Goal: Transaction & Acquisition: Purchase product/service

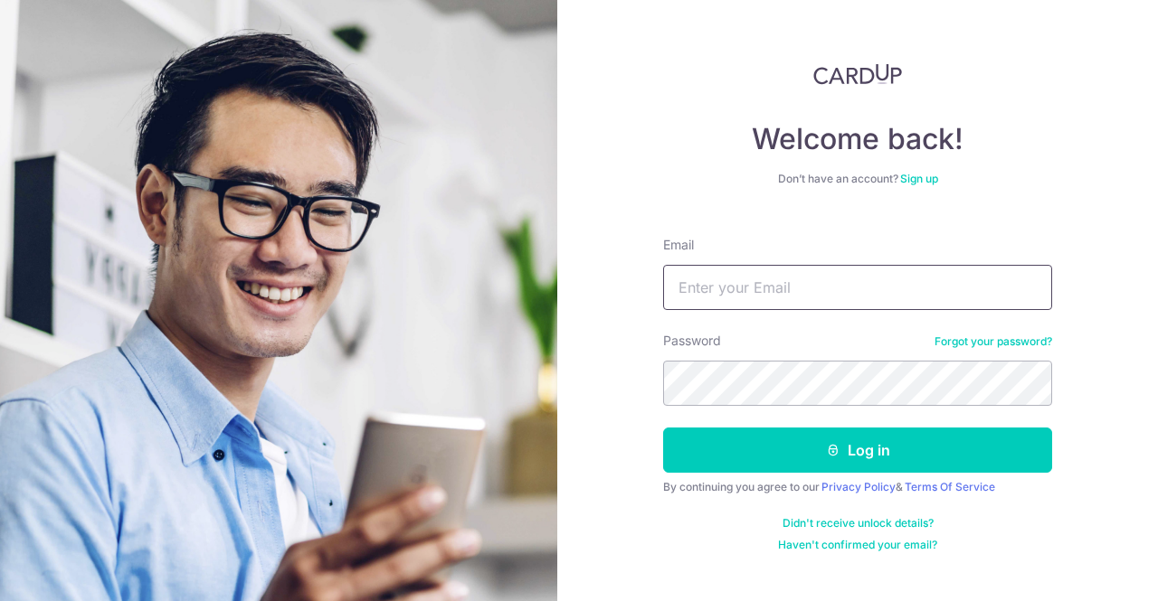
click at [730, 295] on input "Email" at bounding box center [857, 287] width 389 height 45
type input "u"
type input "[EMAIL_ADDRESS][DOMAIN_NAME]"
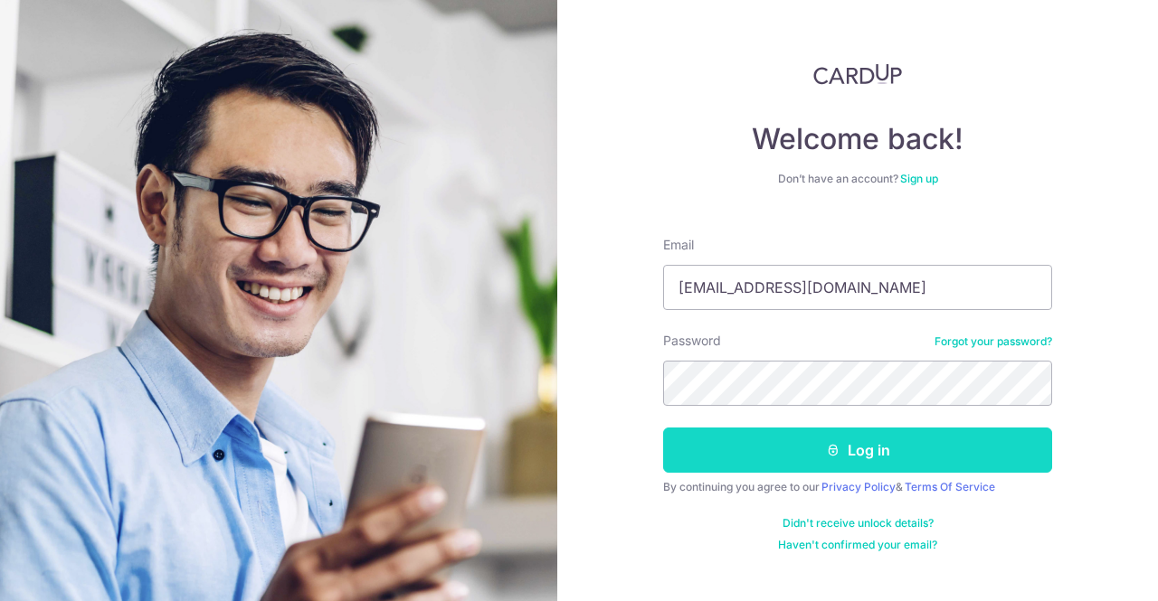
click at [789, 455] on button "Log in" at bounding box center [857, 450] width 389 height 45
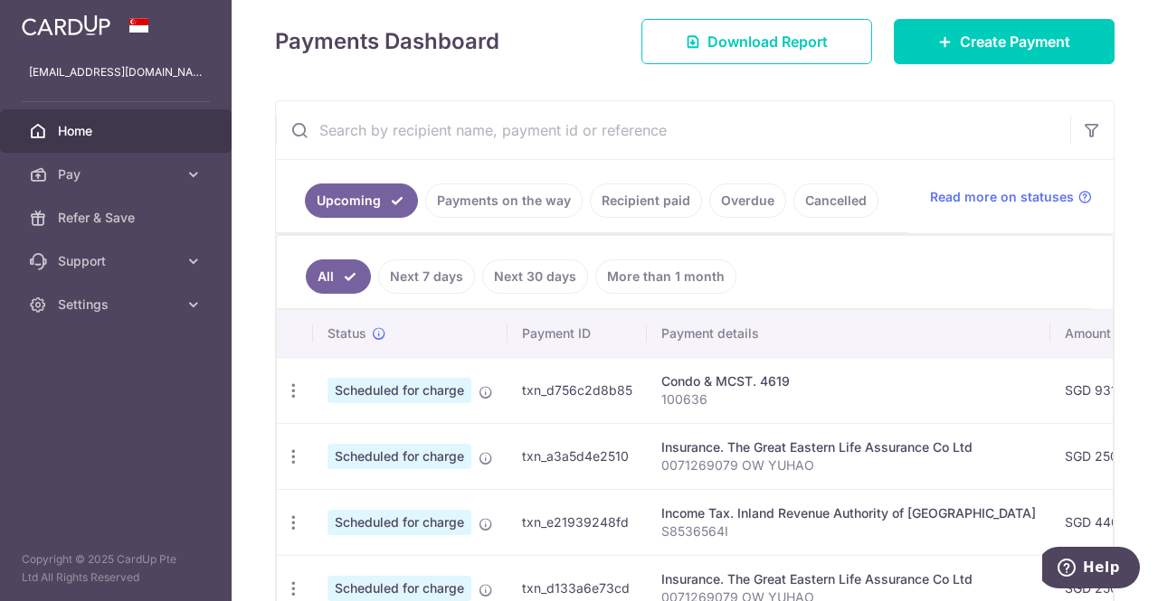
scroll to position [250, 0]
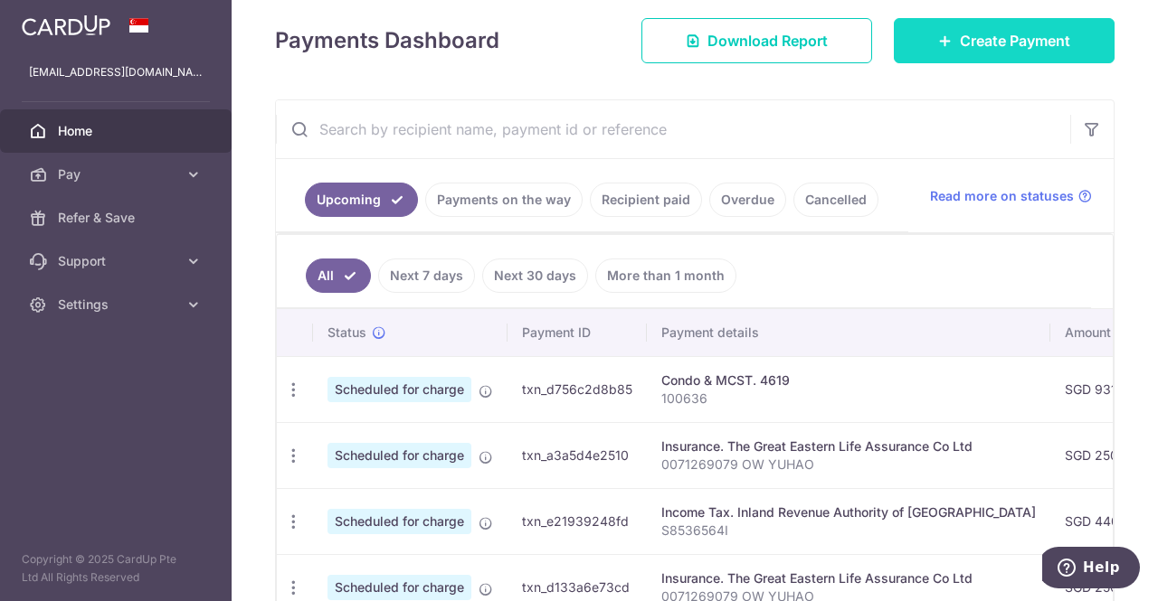
click at [992, 54] on link "Create Payment" at bounding box center [1004, 40] width 221 height 45
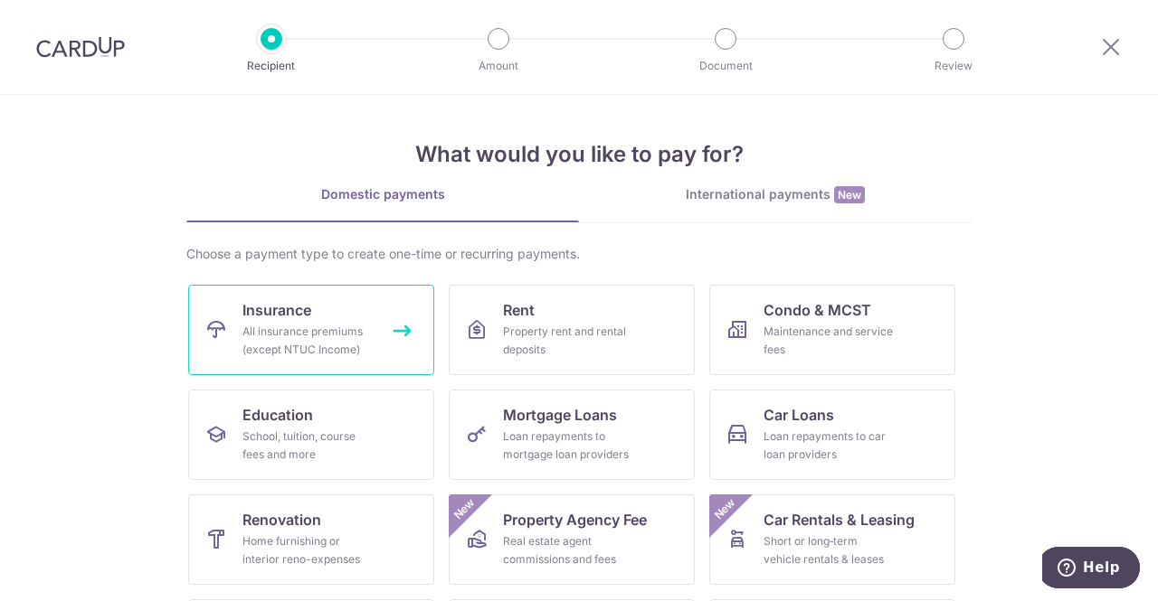
click at [324, 334] on div "All insurance premiums (except NTUC Income)" at bounding box center [307, 341] width 130 height 36
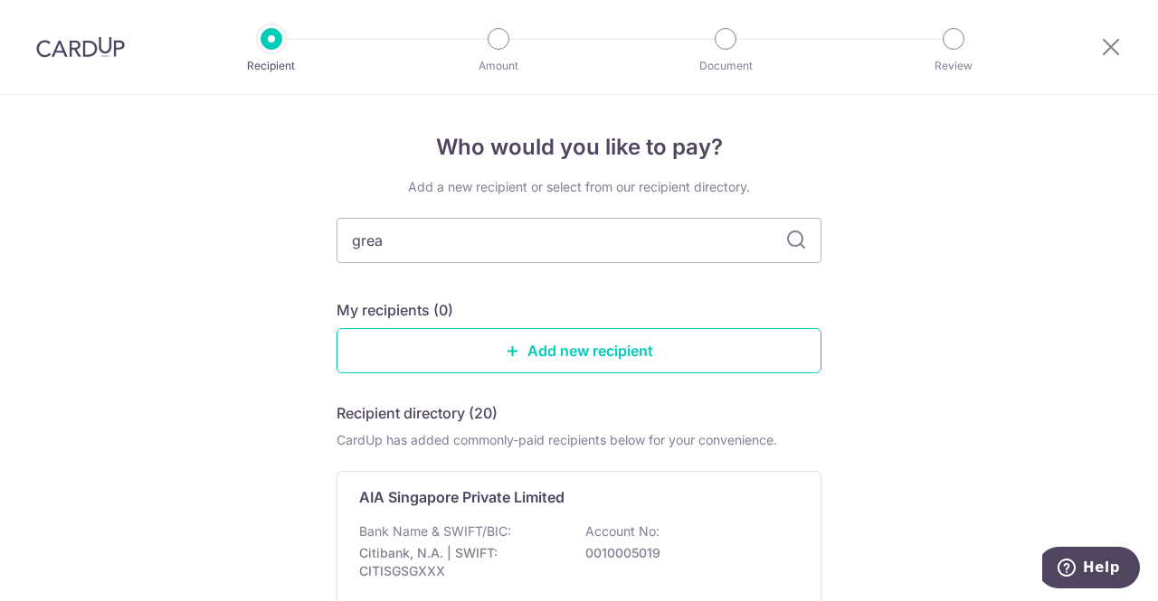
type input "great"
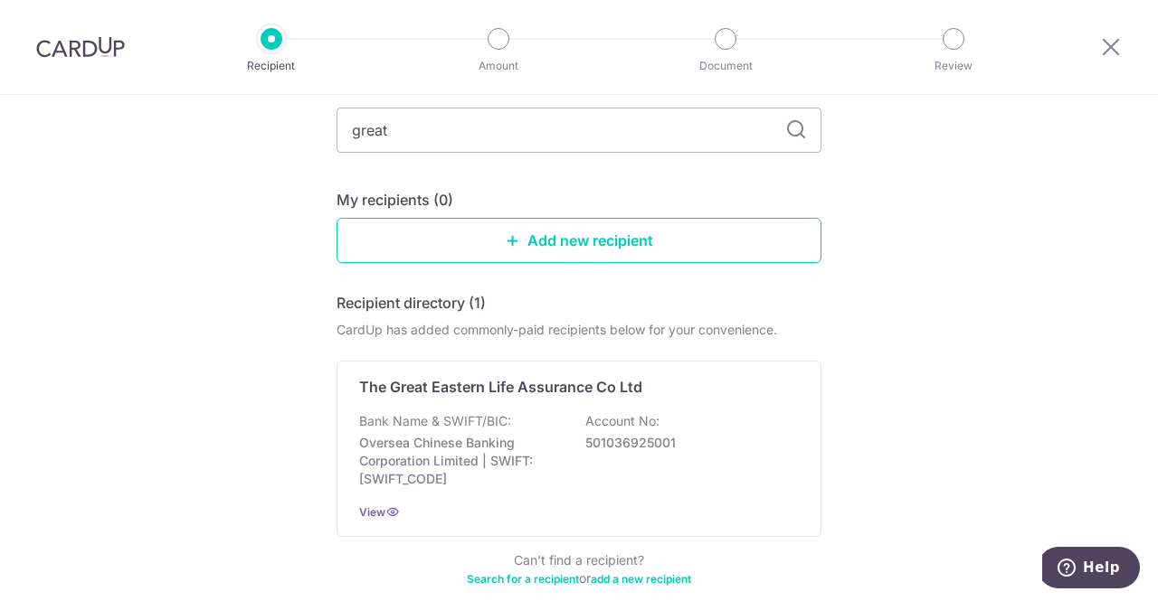
scroll to position [113, 0]
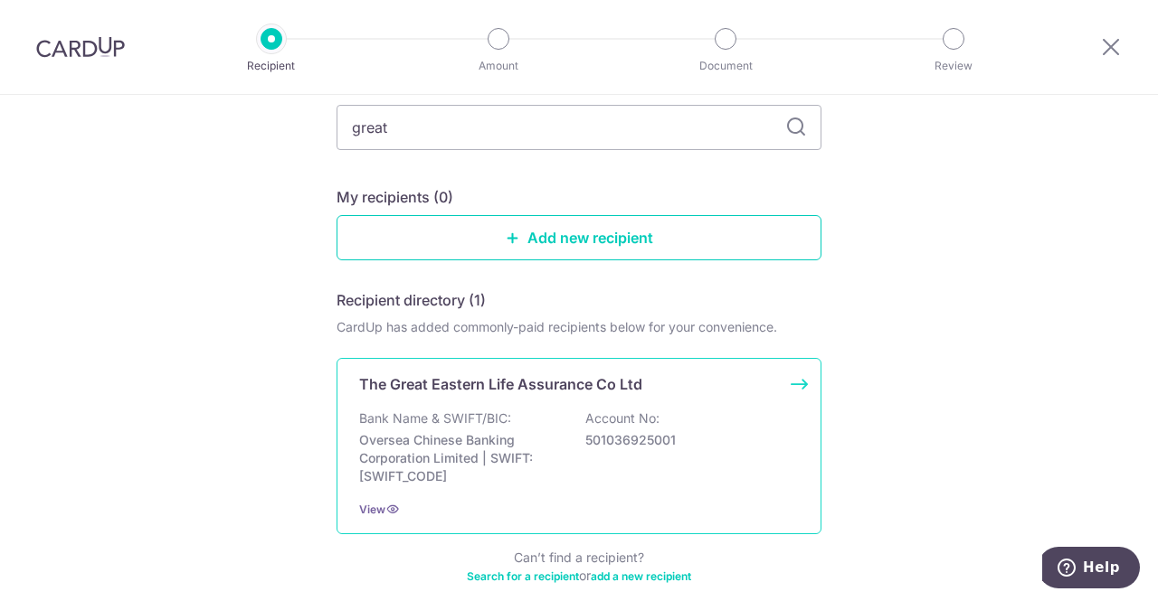
click at [554, 391] on p "The Great Eastern Life Assurance Co Ltd" at bounding box center [500, 385] width 283 height 22
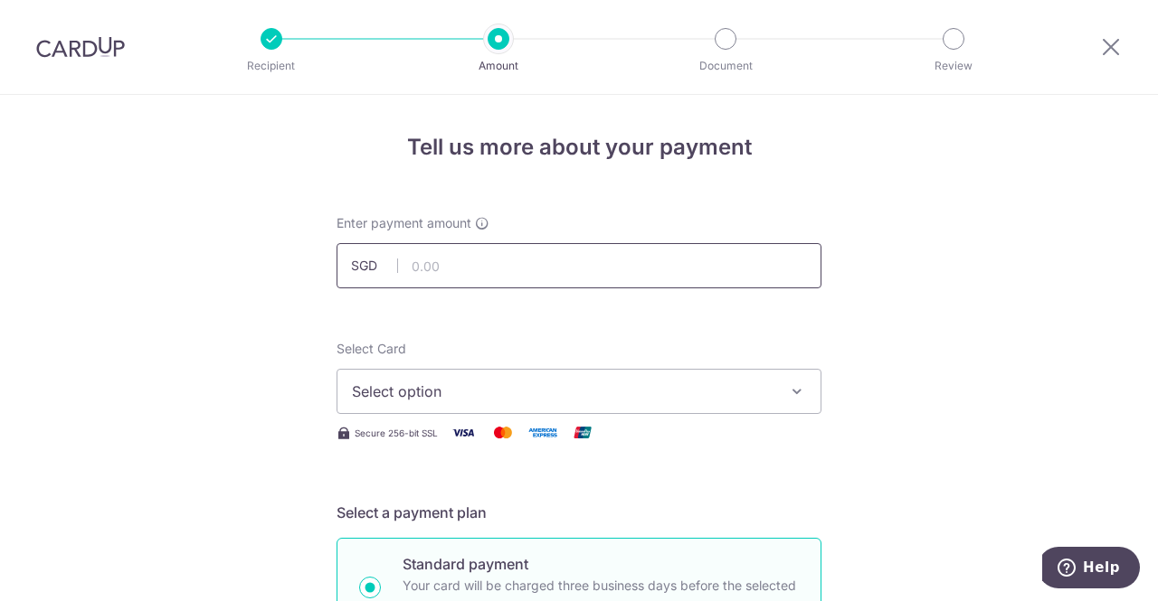
click at [540, 269] on input "text" at bounding box center [578, 265] width 485 height 45
type input "640.00"
click at [485, 386] on span "Select option" at bounding box center [562, 392] width 421 height 22
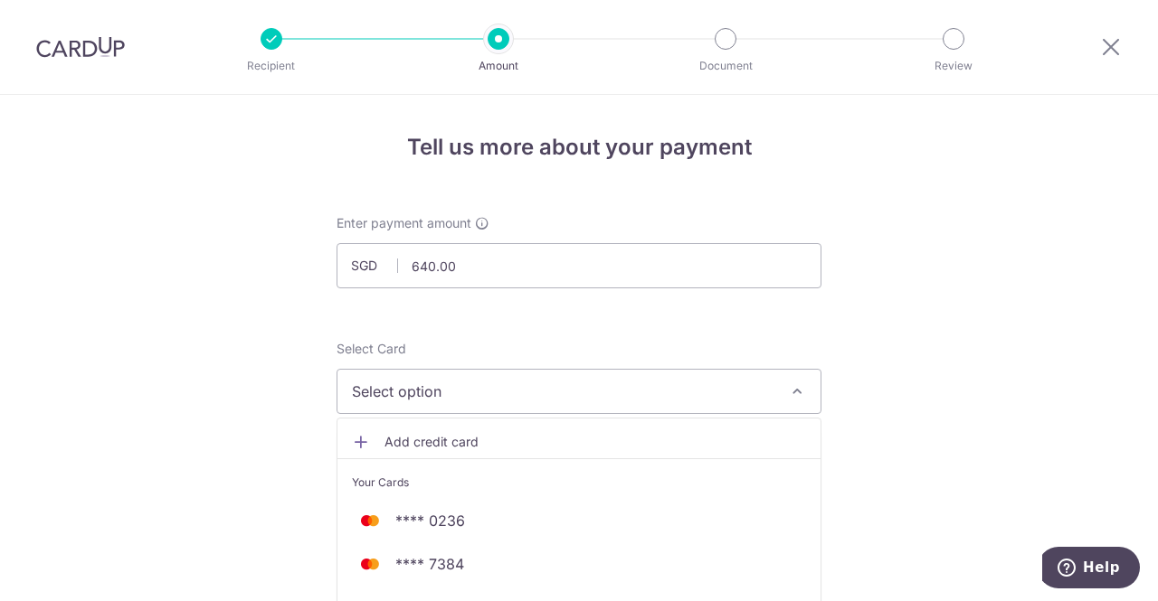
scroll to position [79, 0]
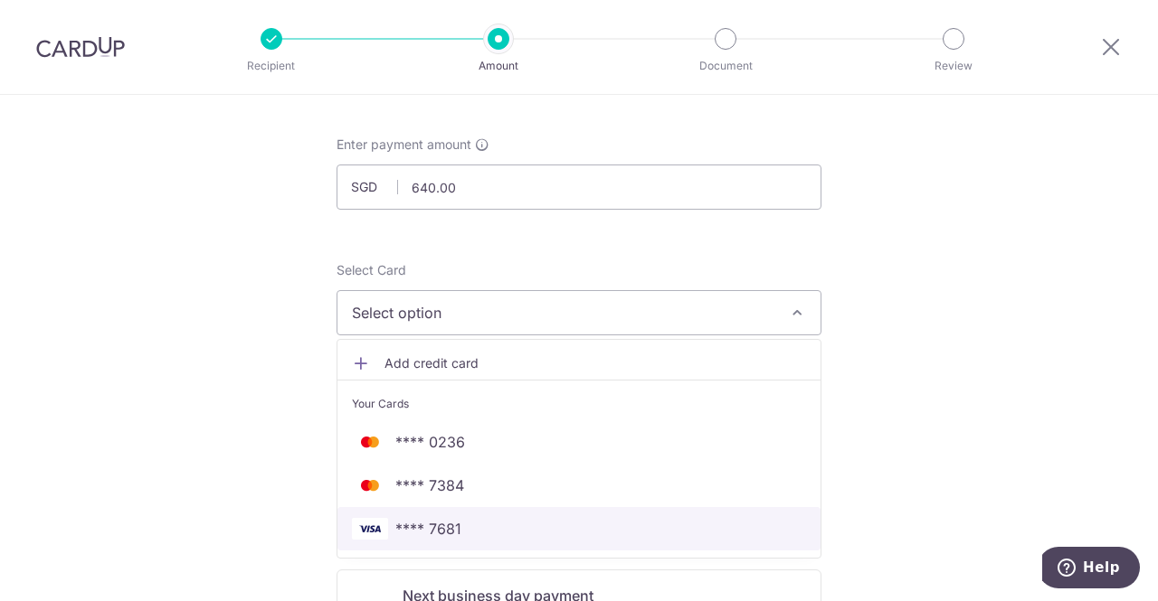
click at [450, 543] on link "**** 7681" at bounding box center [578, 528] width 483 height 43
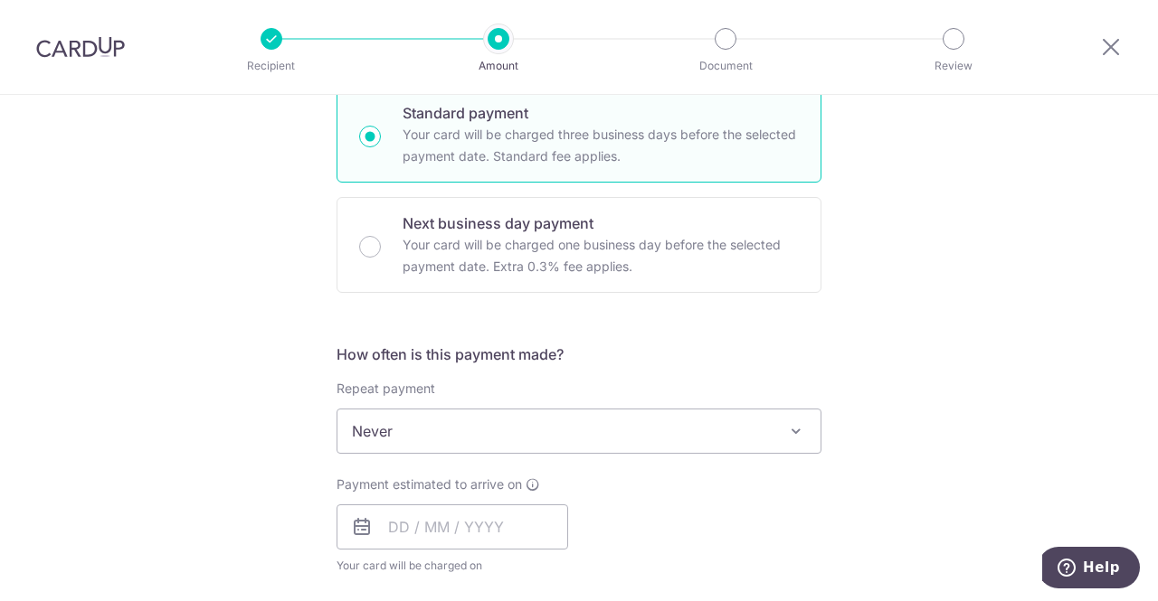
scroll to position [452, 0]
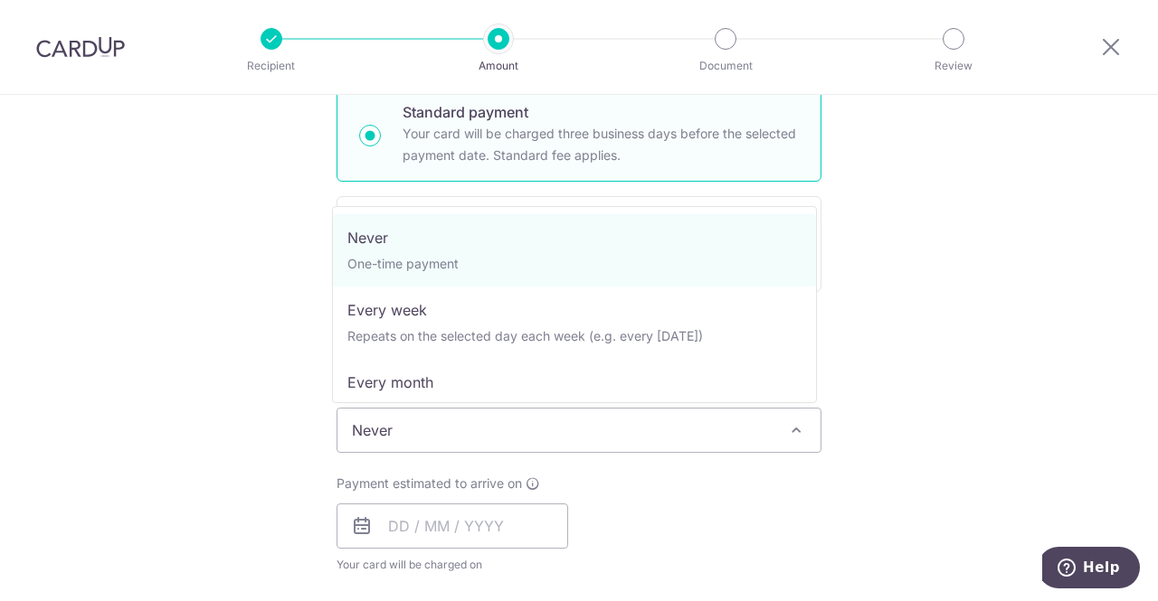
click at [771, 431] on span "Never" at bounding box center [578, 430] width 483 height 43
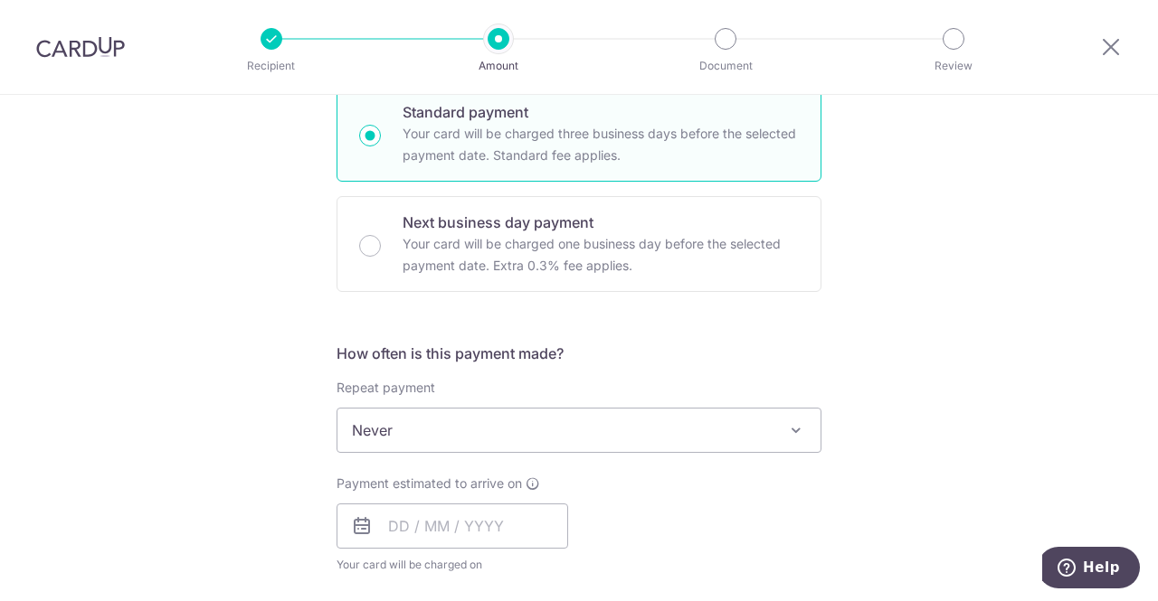
click at [866, 407] on div "Tell us more about your payment Enter payment amount SGD 640.00 640.00 Select C…" at bounding box center [579, 461] width 1158 height 1636
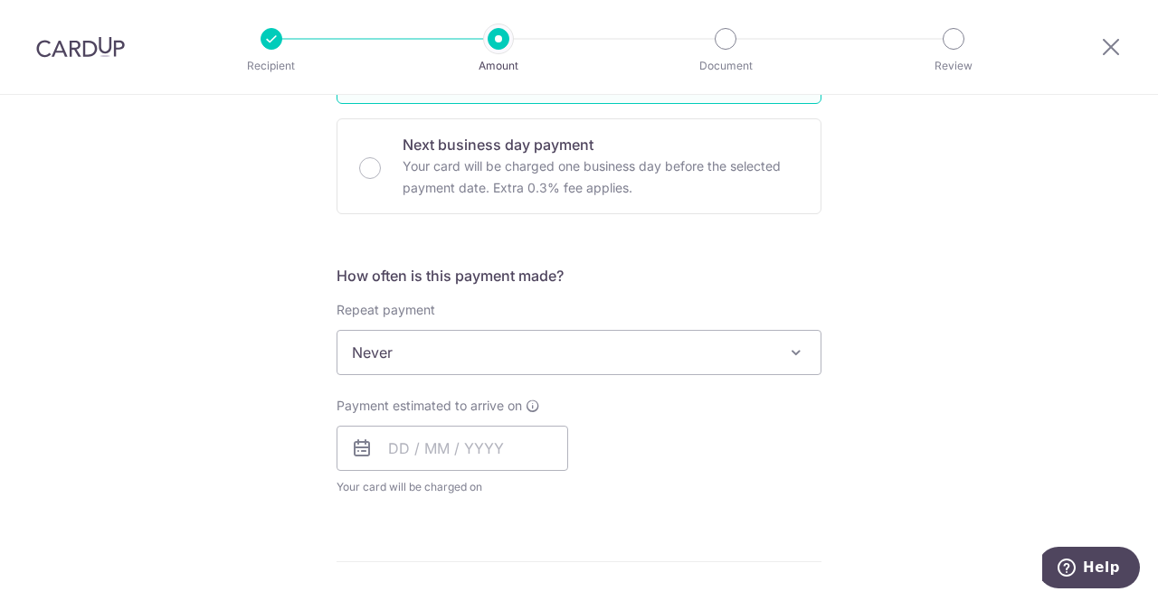
scroll to position [531, 0]
drag, startPoint x: 345, startPoint y: 456, endPoint x: 365, endPoint y: 447, distance: 21.9
click at [365, 447] on div "Prev Next Oct Nov Dec 2025 2026 2027 2028 2029 2030 2031 2032 2033 2034 2035 Su…" at bounding box center [452, 447] width 232 height 45
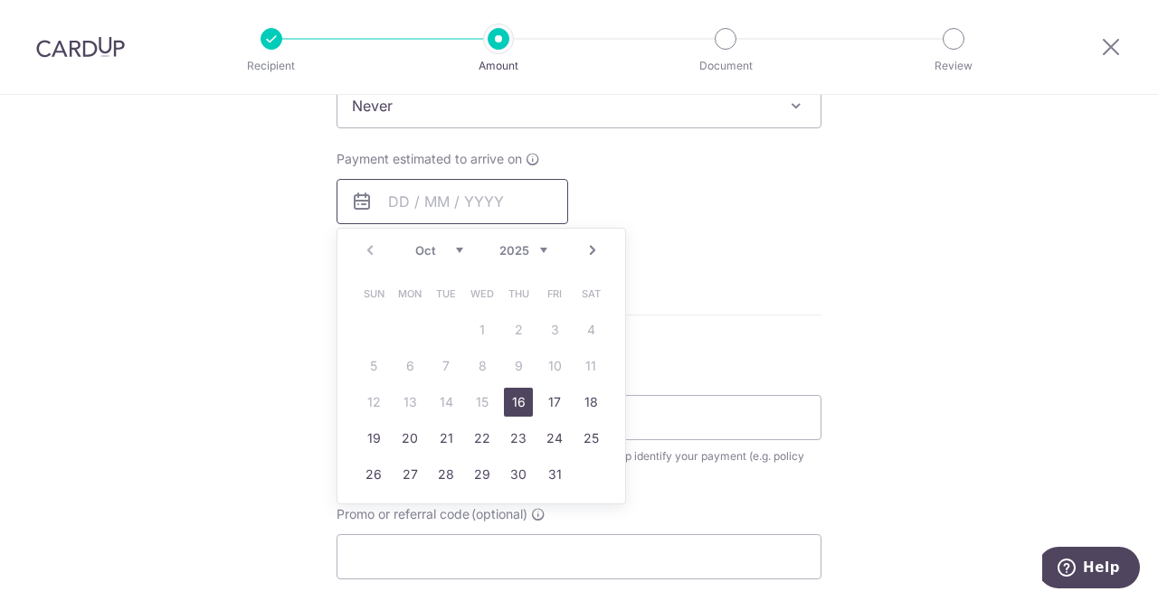
scroll to position [786, 0]
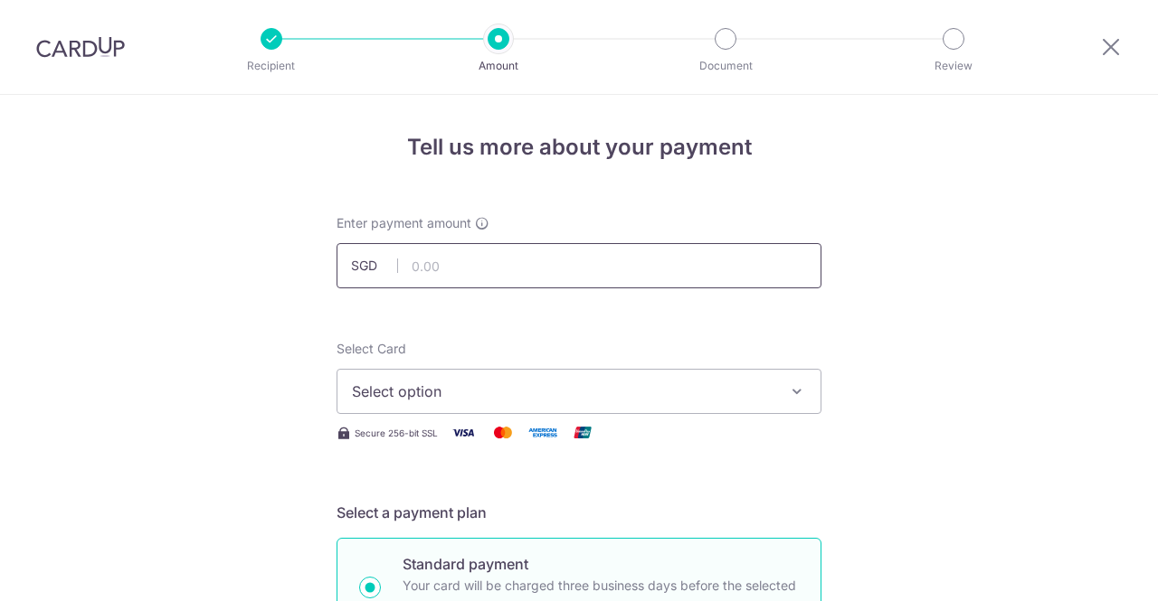
click at [472, 267] on input "text" at bounding box center [578, 265] width 485 height 45
type input "640.00"
click at [523, 401] on span "Select option" at bounding box center [562, 392] width 421 height 22
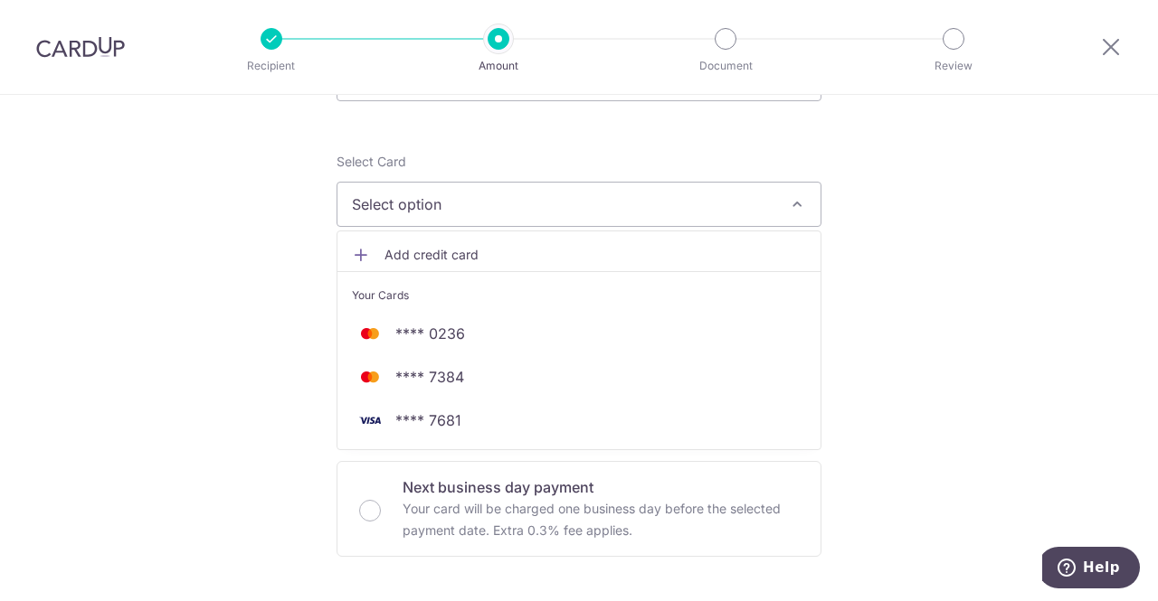
scroll to position [193, 0]
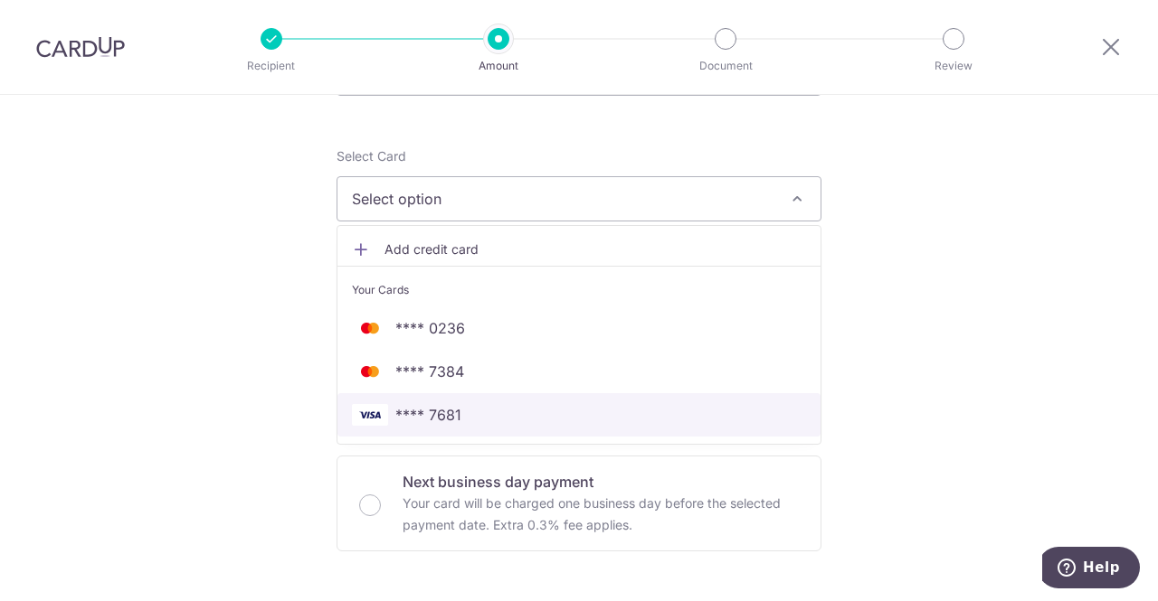
click at [469, 401] on link "**** 7681" at bounding box center [578, 414] width 483 height 43
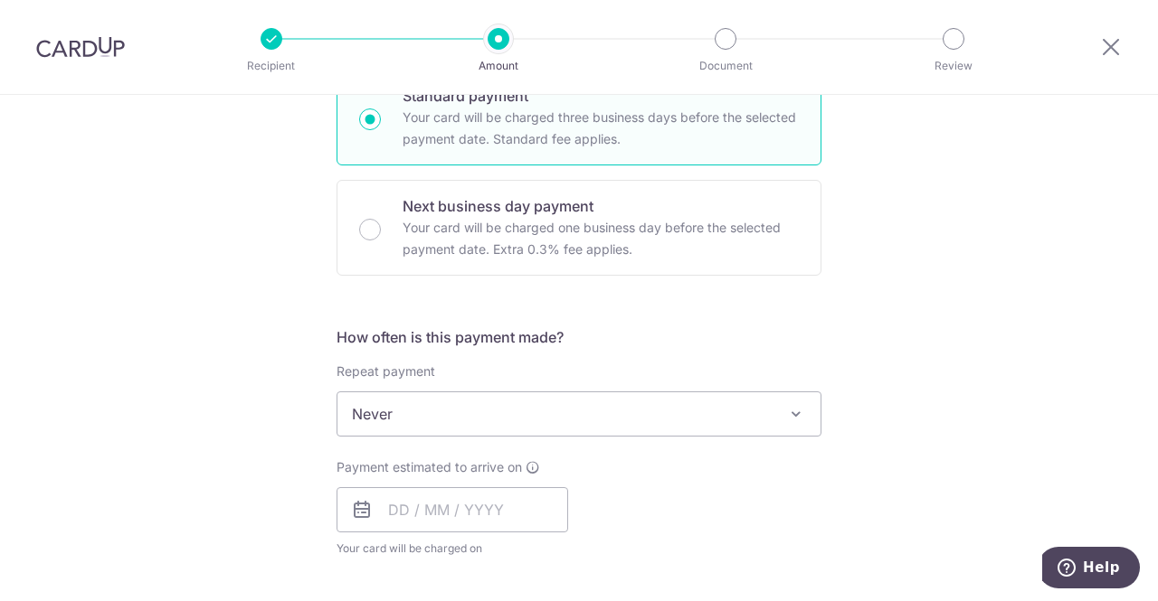
scroll to position [469, 0]
click at [418, 506] on input "text" at bounding box center [452, 509] width 232 height 45
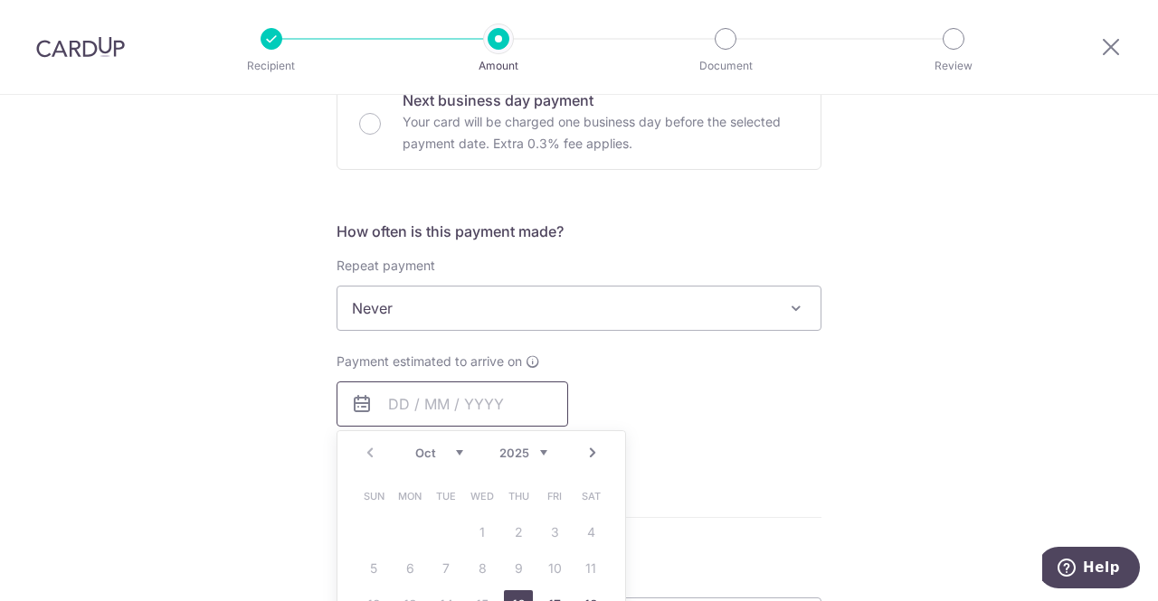
scroll to position [667, 0]
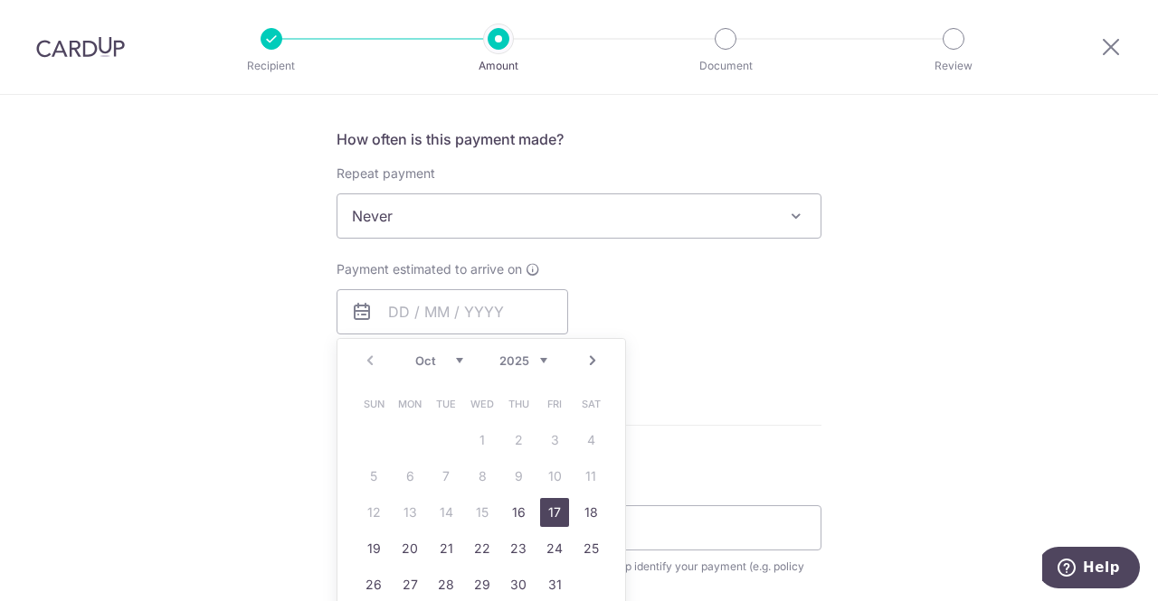
click at [552, 518] on link "17" at bounding box center [554, 512] width 29 height 29
type input "[DATE]"
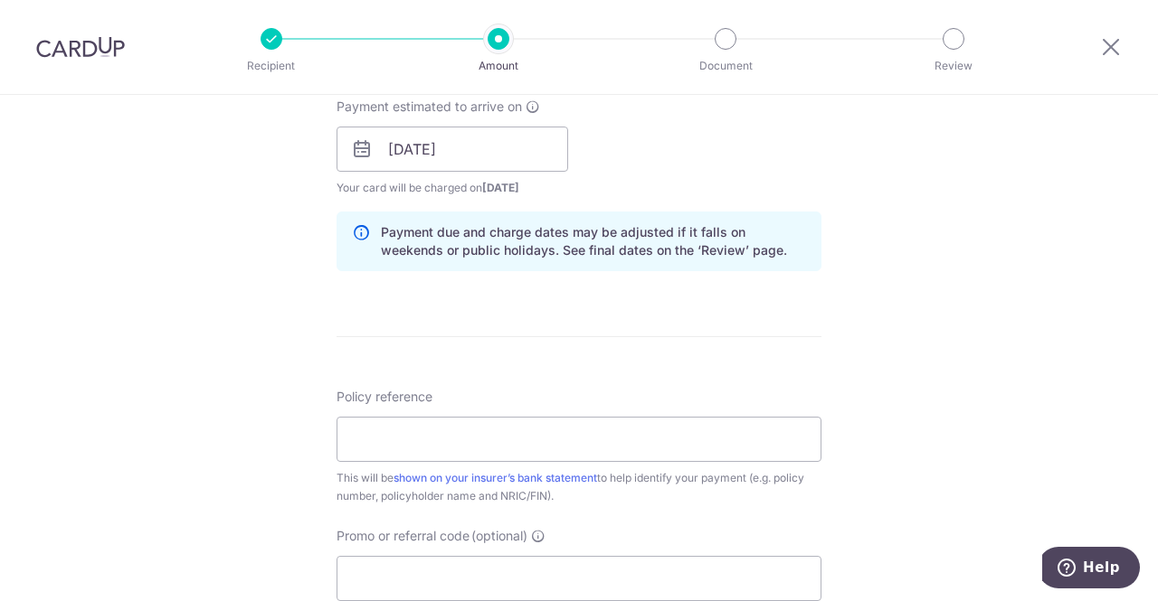
scroll to position [903, 0]
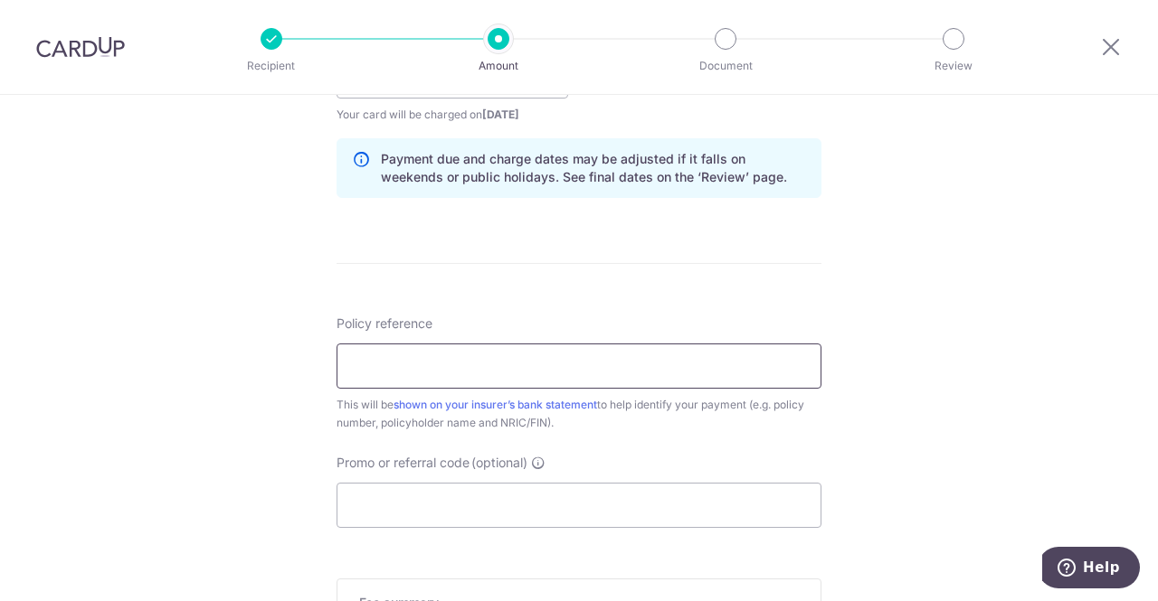
click at [627, 355] on input "Policy reference" at bounding box center [578, 366] width 485 height 45
type input "0210702732 [PERSON_NAME]"
click at [696, 499] on input "Promo or referral code (optional)" at bounding box center [578, 505] width 485 height 45
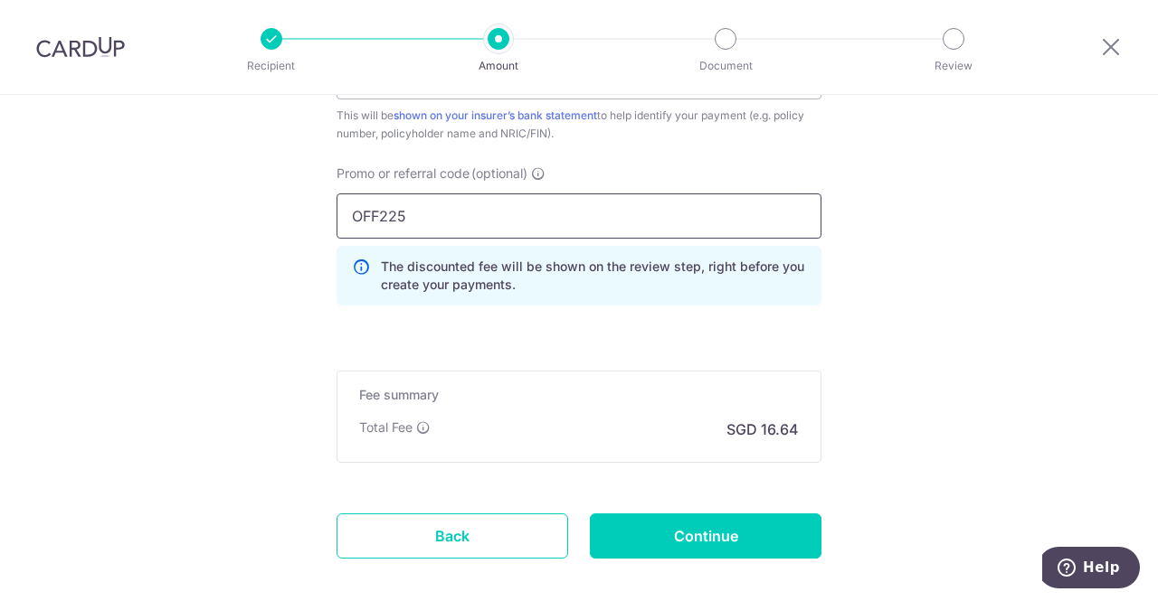
scroll to position [1193, 0]
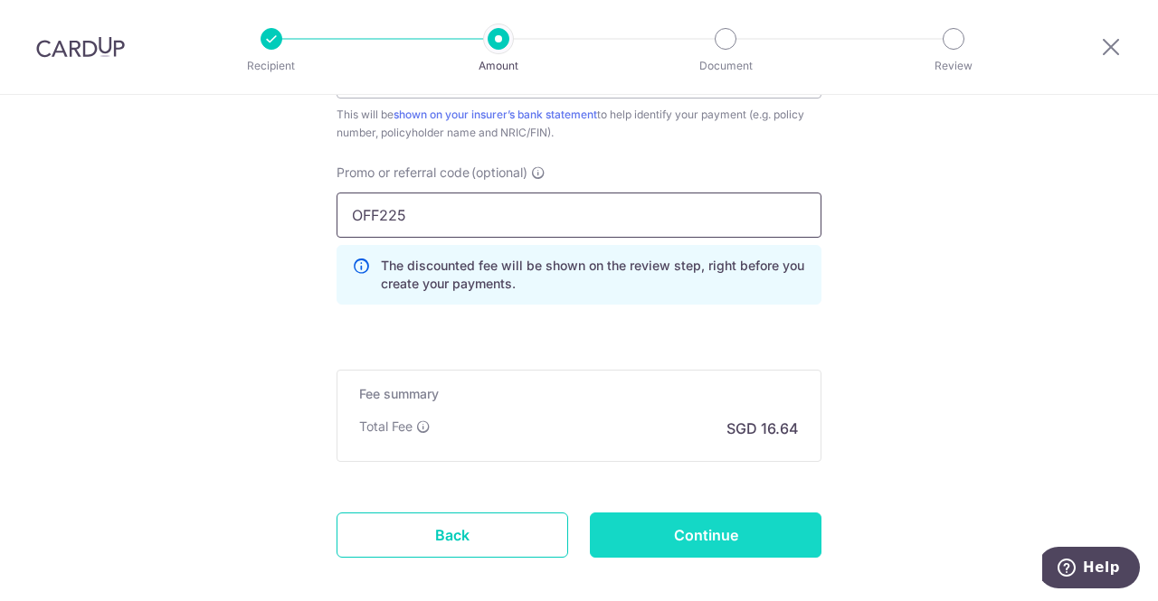
type input "OFF225"
click at [691, 522] on input "Continue" at bounding box center [706, 535] width 232 height 45
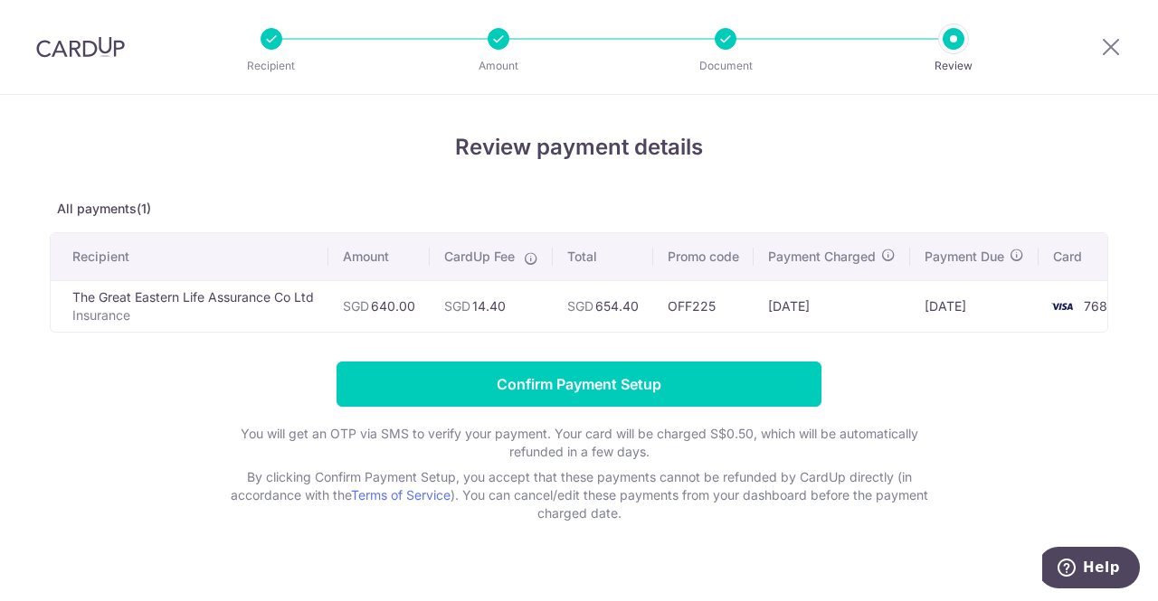
scroll to position [34, 0]
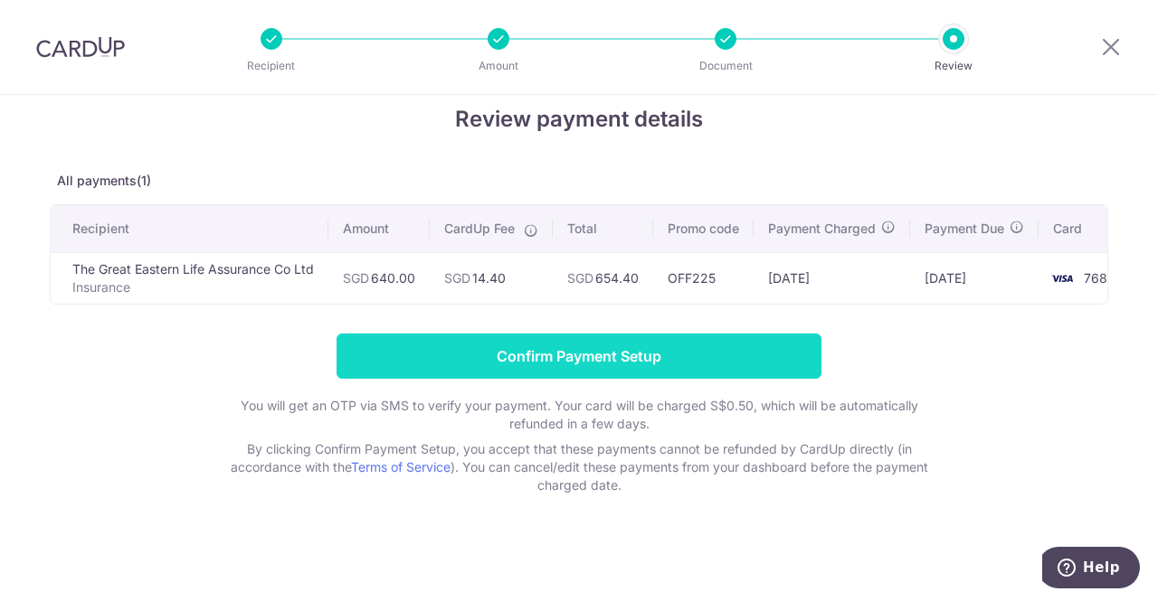
click at [638, 336] on input "Confirm Payment Setup" at bounding box center [578, 356] width 485 height 45
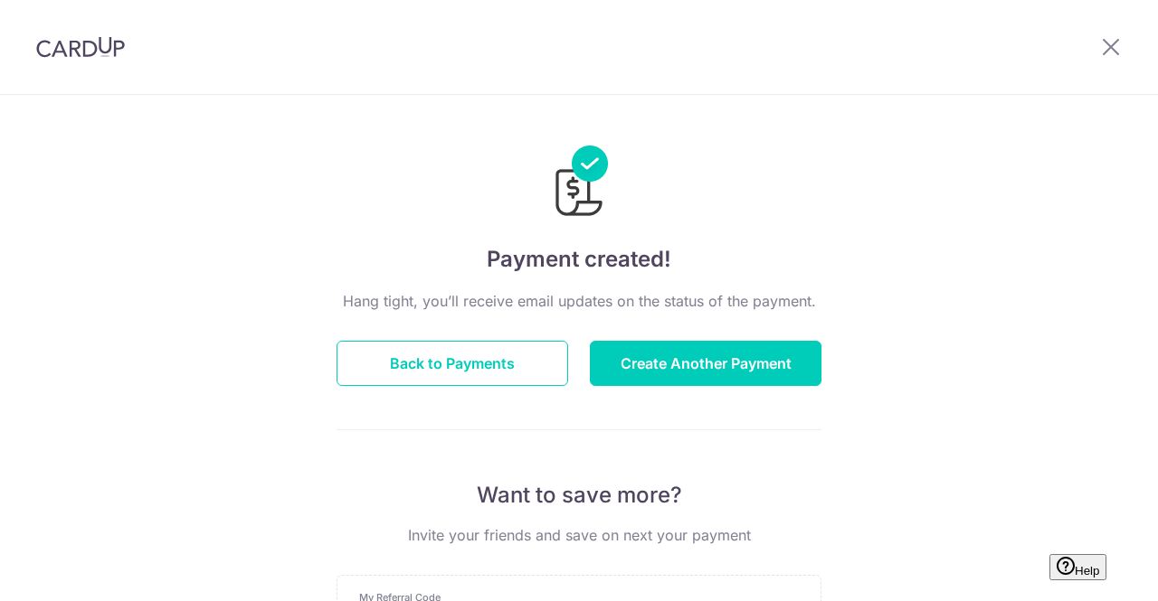
click at [639, 350] on button "Create Another Payment" at bounding box center [706, 363] width 232 height 45
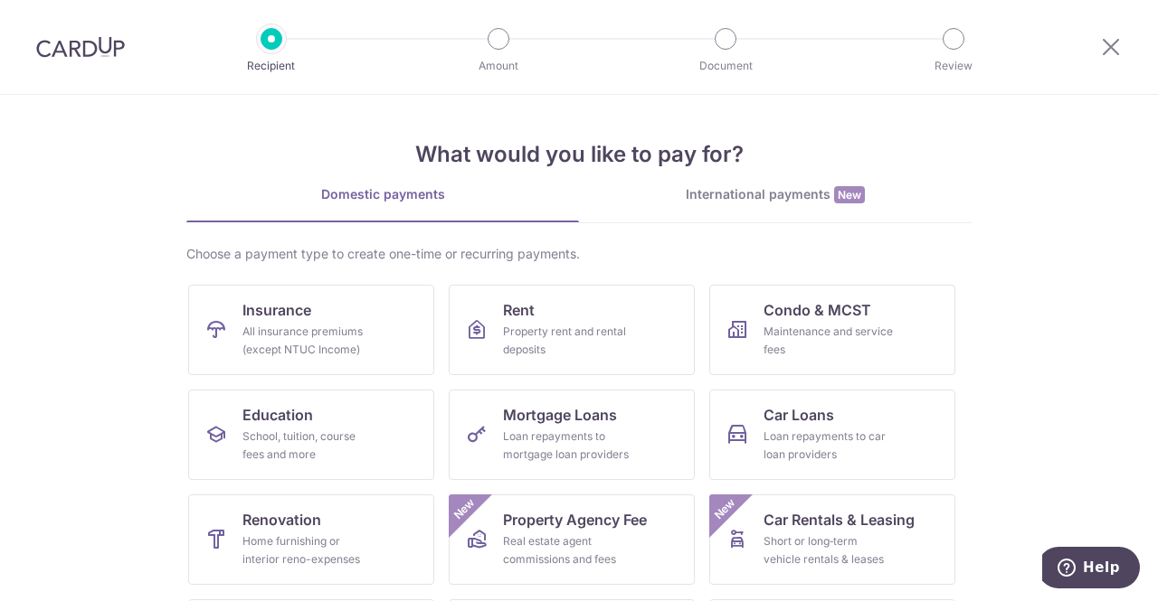
scroll to position [94, 0]
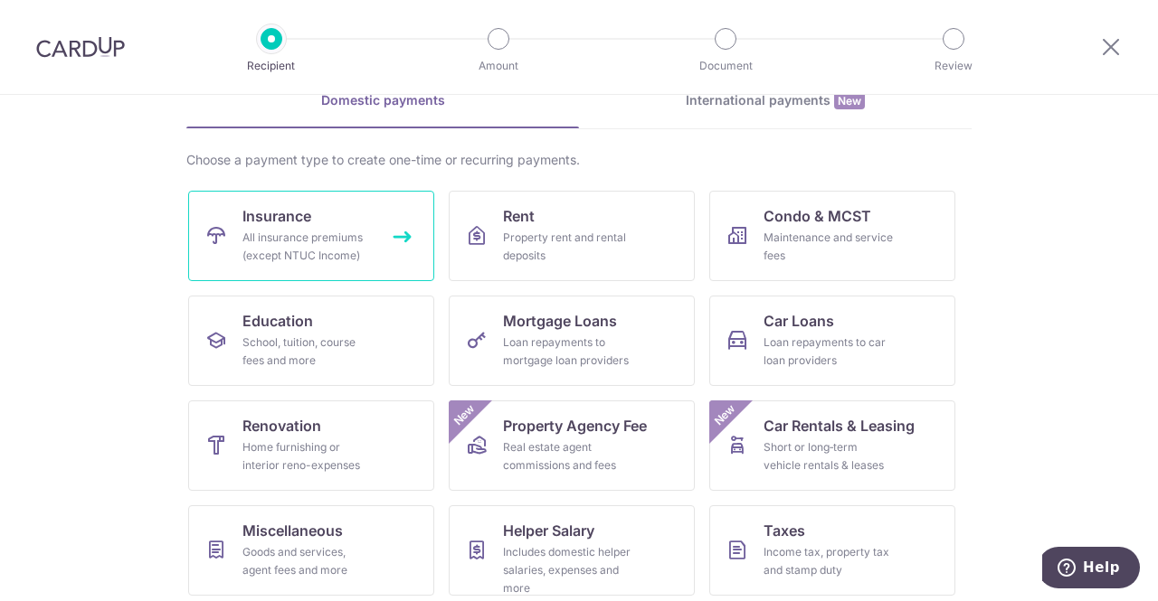
click at [326, 213] on link "Insurance All insurance premiums (except NTUC Income)" at bounding box center [311, 236] width 246 height 90
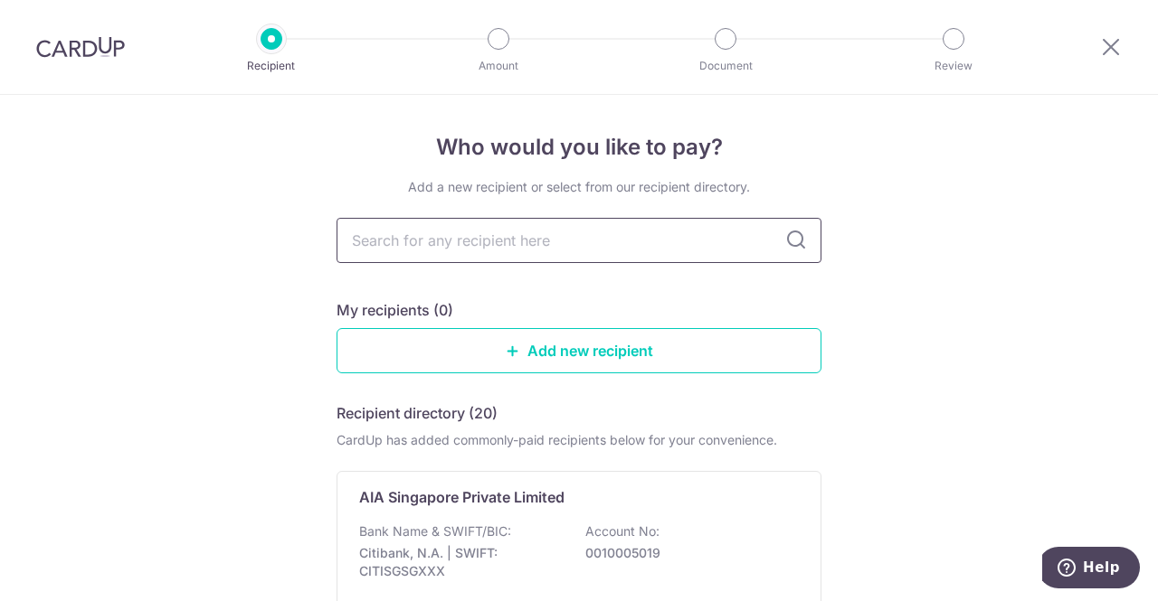
click at [492, 251] on input "text" at bounding box center [578, 240] width 485 height 45
type input "great"
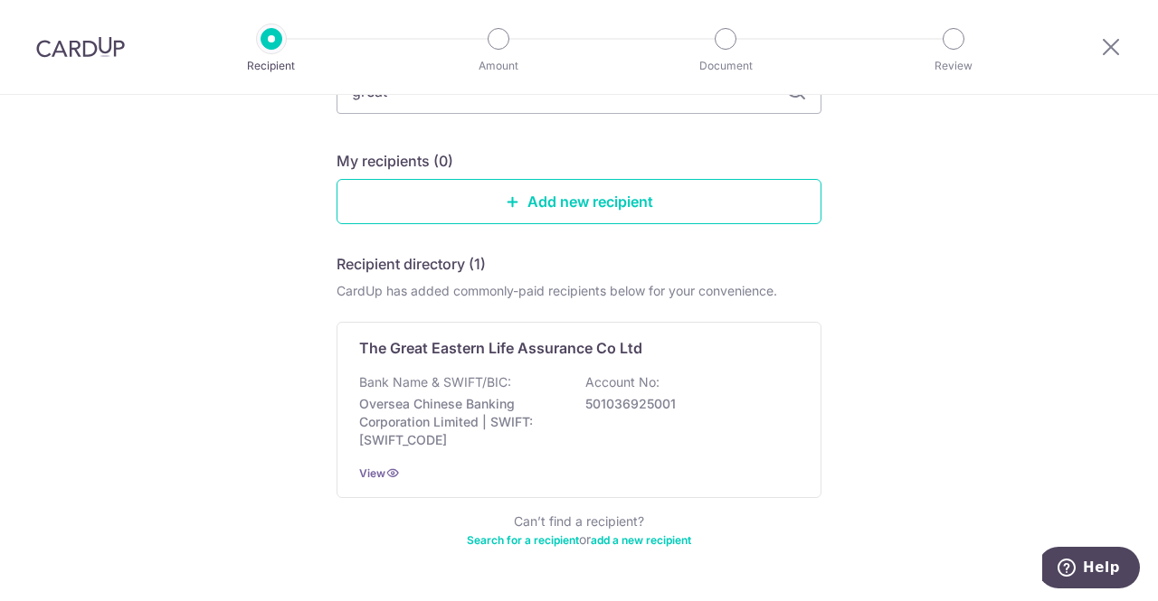
scroll to position [151, 0]
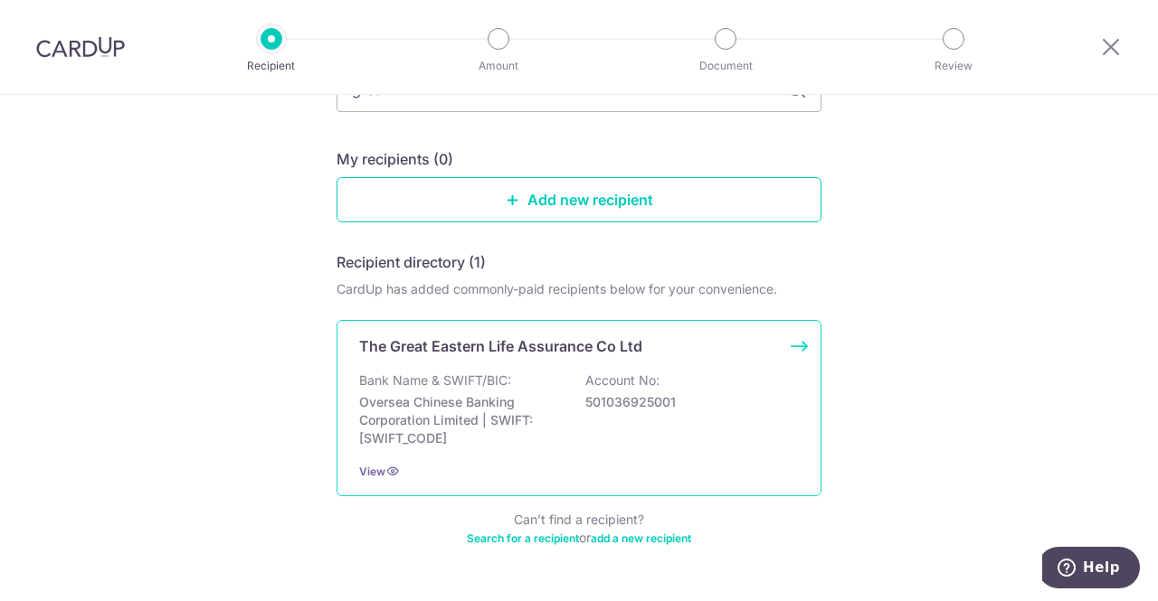
click at [503, 339] on p "The Great Eastern Life Assurance Co Ltd" at bounding box center [500, 347] width 283 height 22
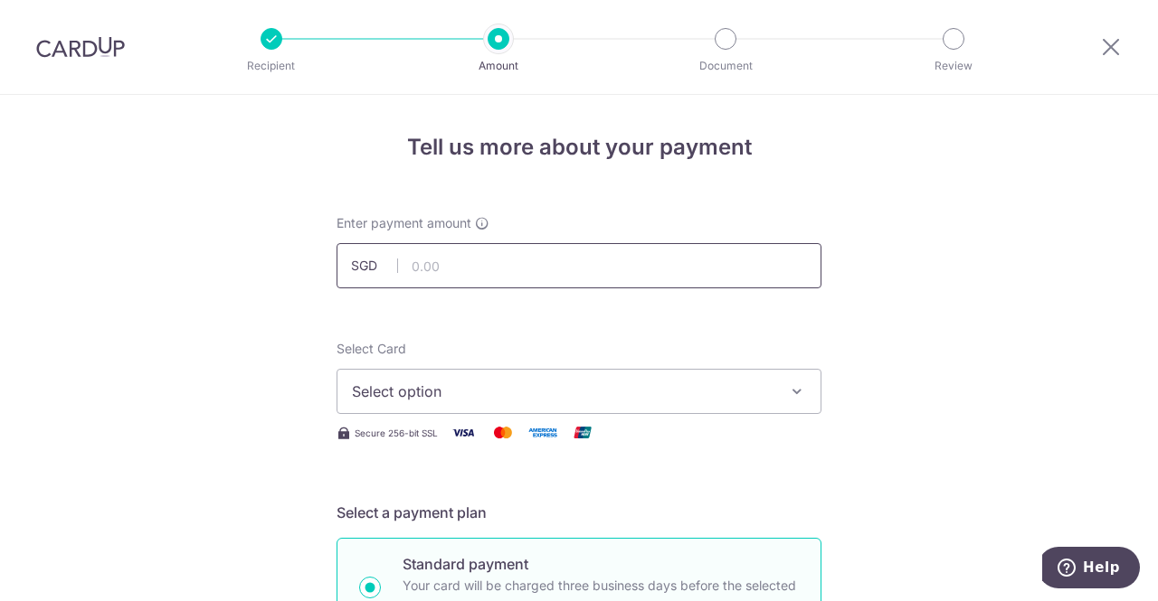
click at [528, 274] on input "text" at bounding box center [578, 265] width 485 height 45
type input "419.00"
click at [557, 400] on span "Select option" at bounding box center [562, 392] width 421 height 22
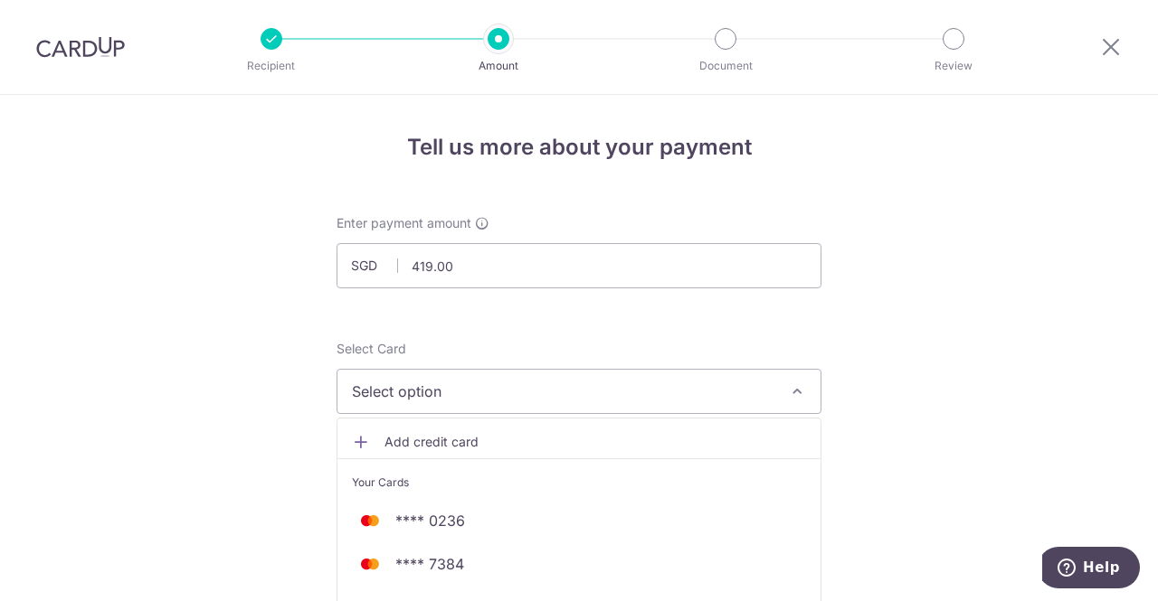
scroll to position [51, 0]
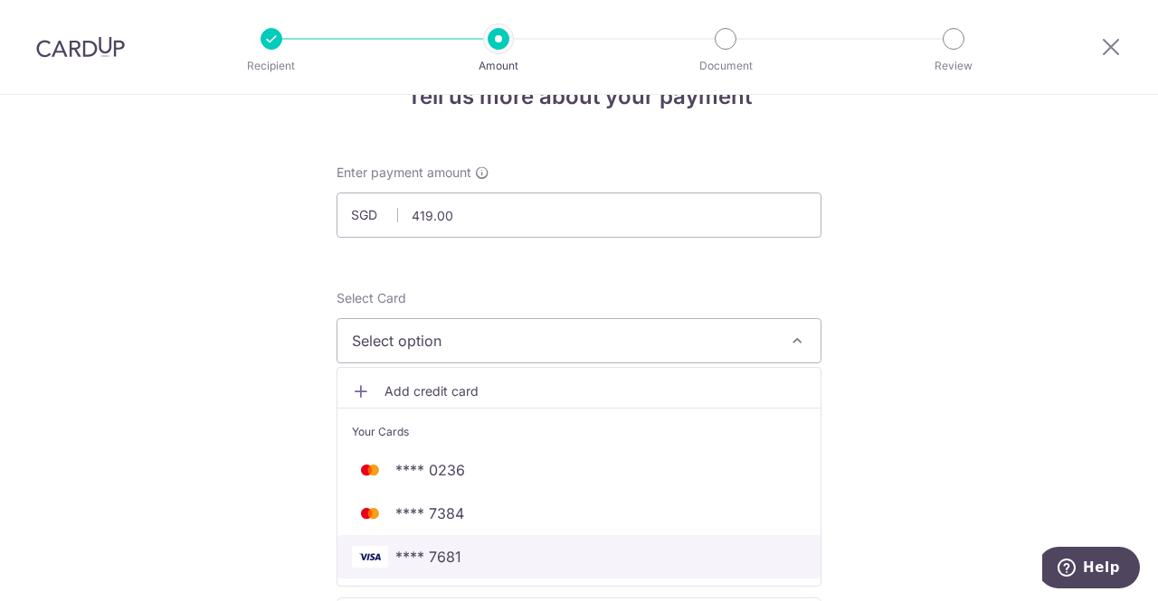
click at [426, 559] on span "**** 7681" at bounding box center [428, 557] width 66 height 22
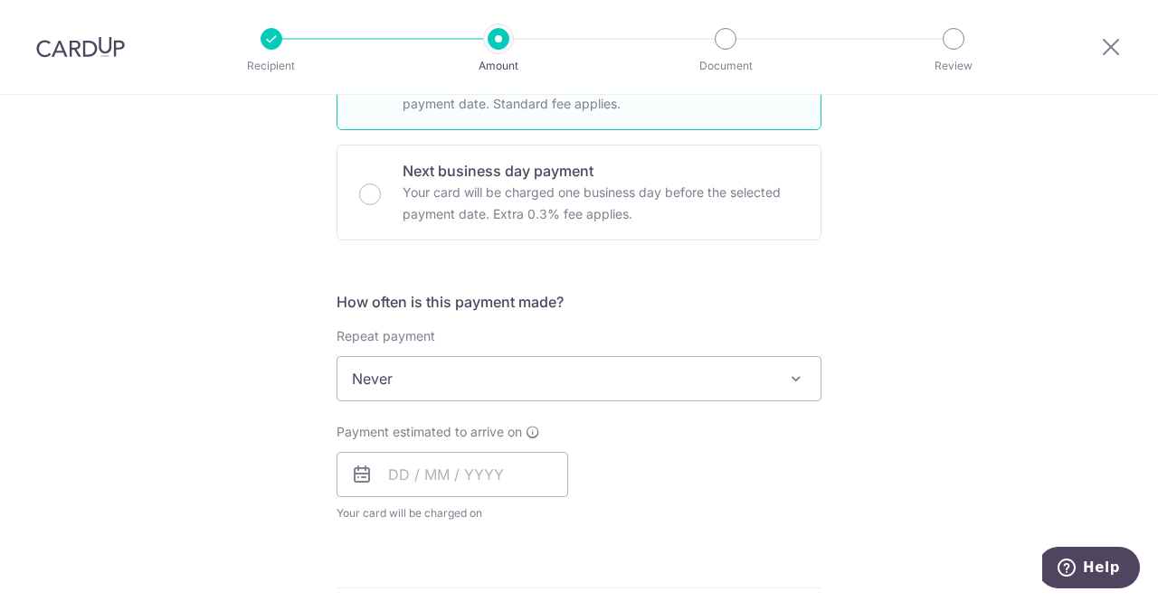
scroll to position [505, 0]
click at [431, 459] on input "text" at bounding box center [452, 473] width 232 height 45
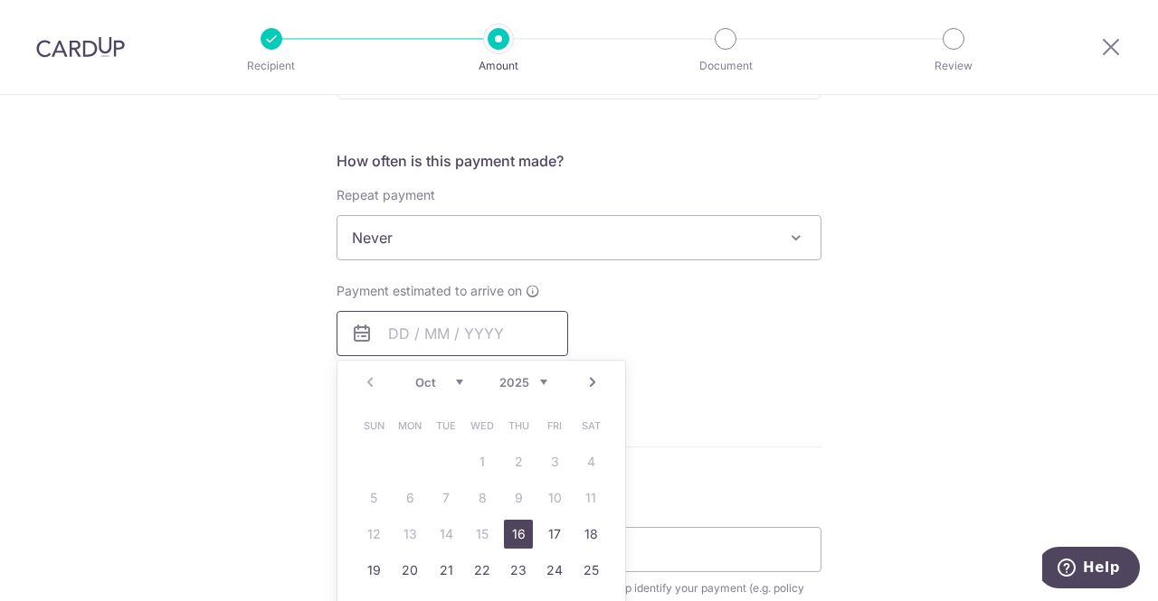
scroll to position [646, 0]
click at [551, 532] on link "17" at bounding box center [554, 533] width 29 height 29
type input "[DATE]"
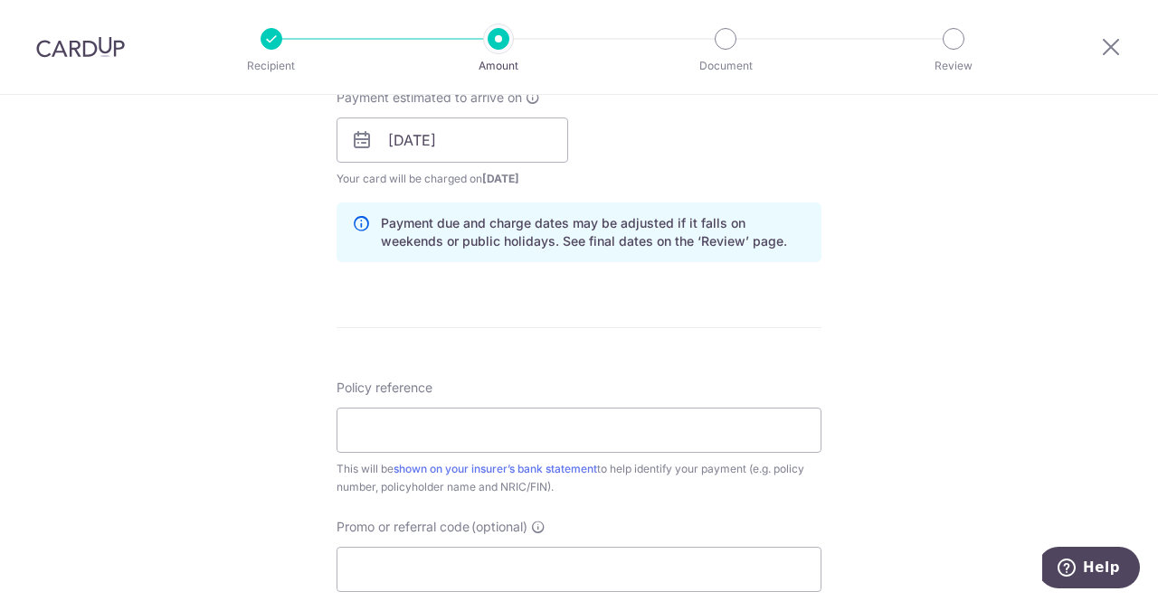
scroll to position [839, 0]
click at [750, 433] on input "Policy reference" at bounding box center [578, 429] width 485 height 45
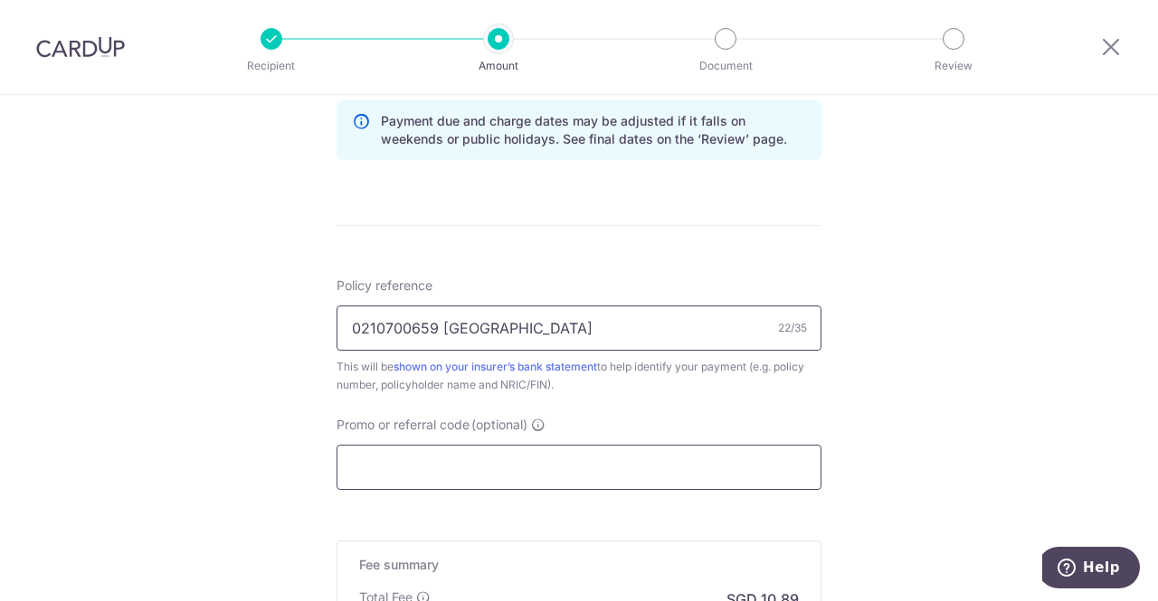
type input "0210700659 [GEOGRAPHIC_DATA]"
click at [689, 458] on input "Promo or referral code (optional)" at bounding box center [578, 467] width 485 height 45
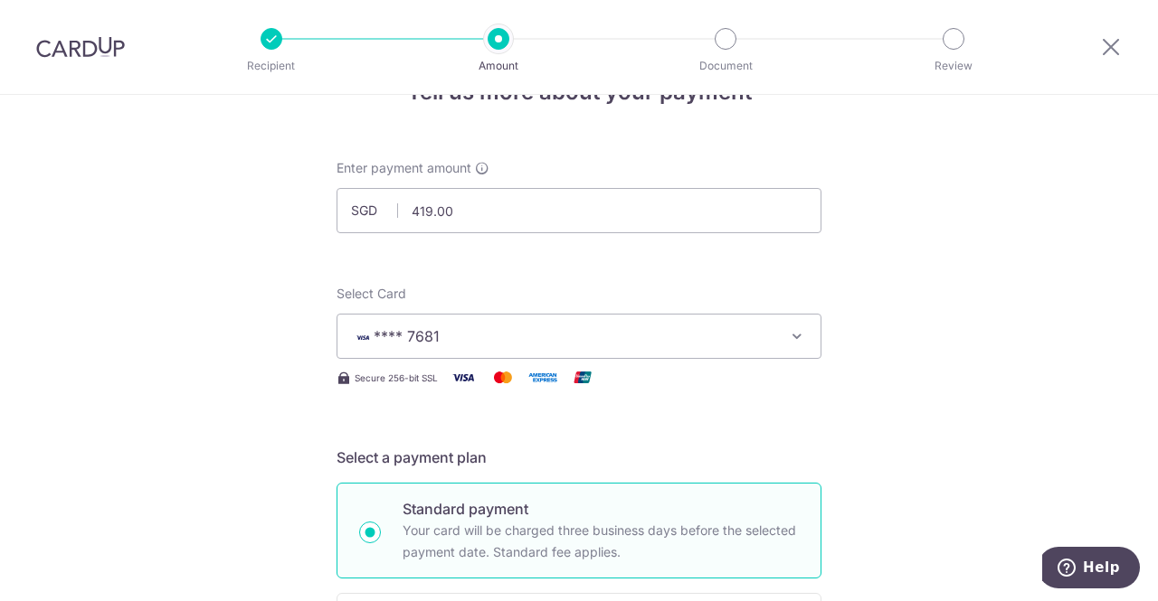
scroll to position [0, 0]
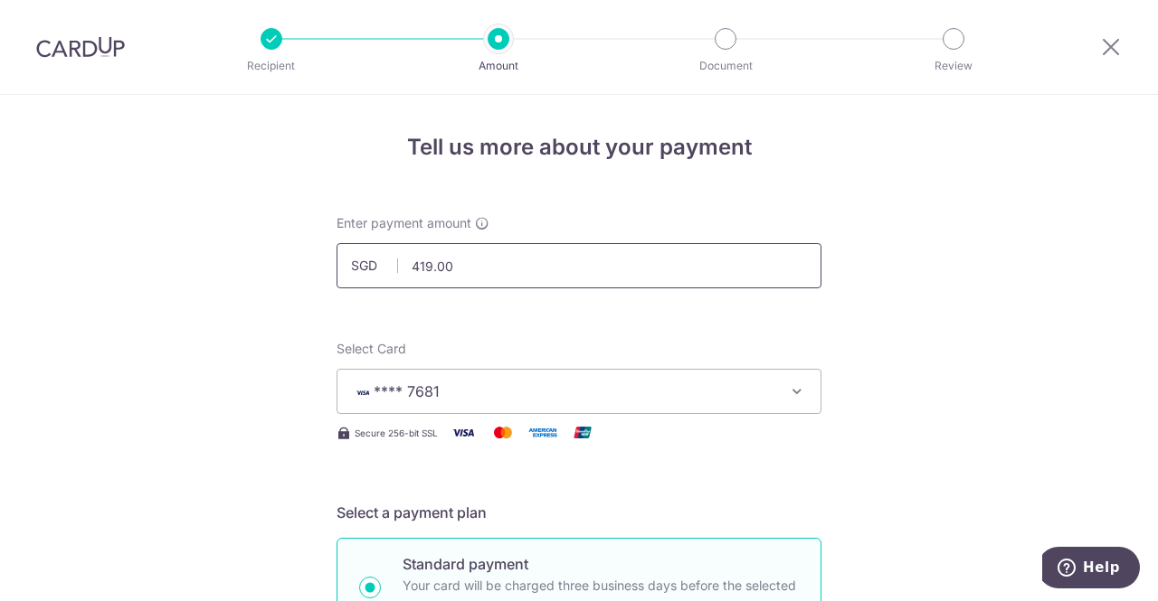
type input "OFF225"
drag, startPoint x: 511, startPoint y: 278, endPoint x: 342, endPoint y: 259, distance: 170.2
click at [342, 259] on input "419.00" at bounding box center [578, 265] width 485 height 45
type input "426.83"
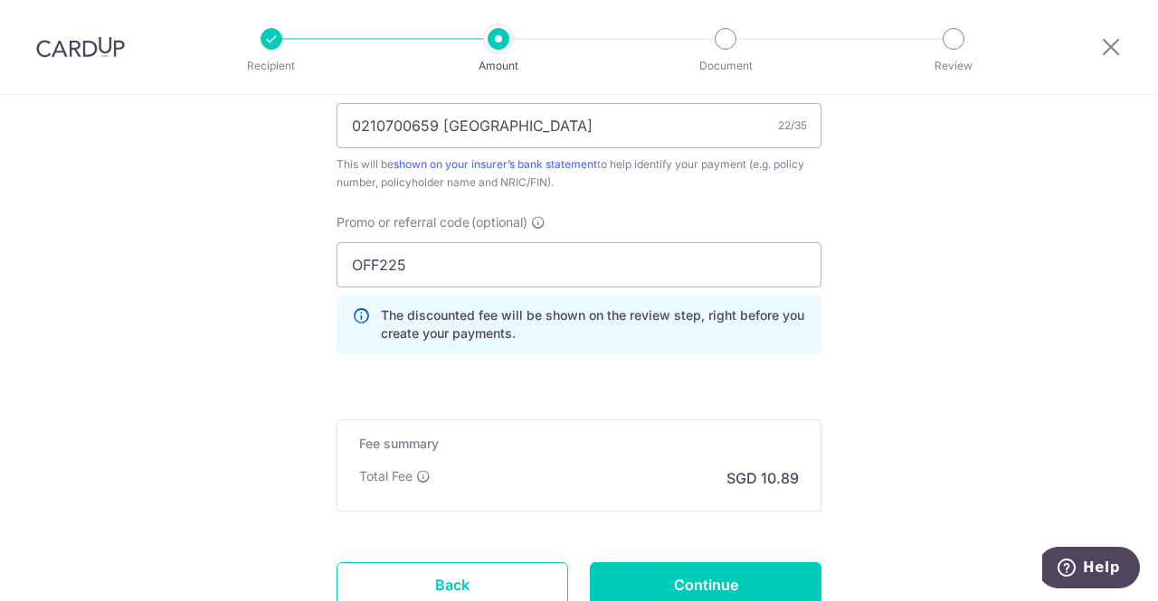
scroll to position [1280, 0]
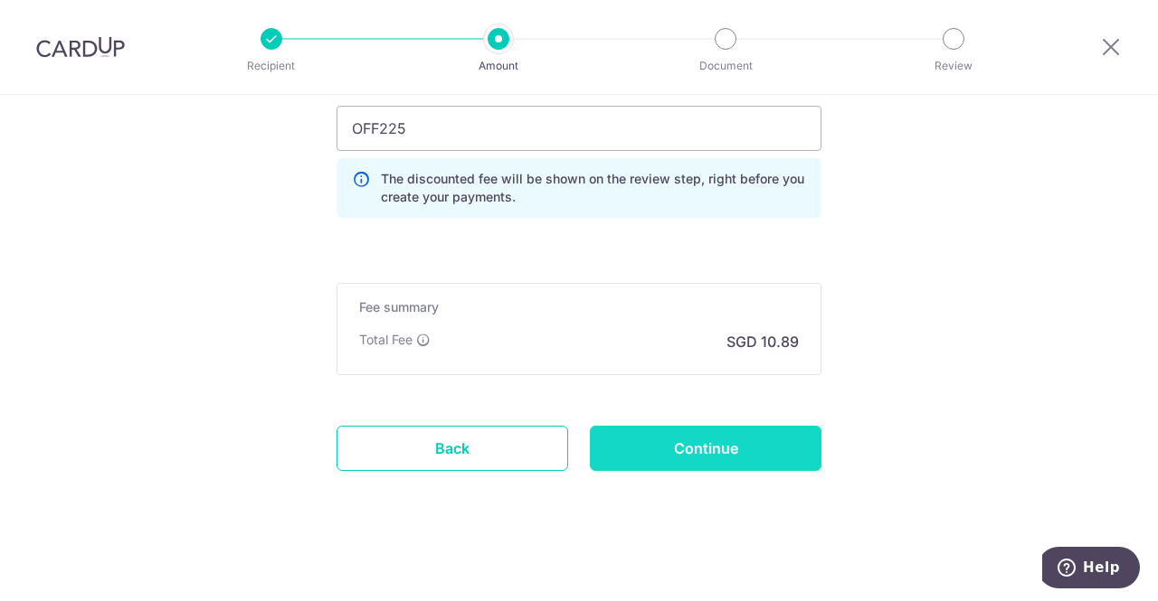
click at [792, 448] on input "Continue" at bounding box center [706, 448] width 232 height 45
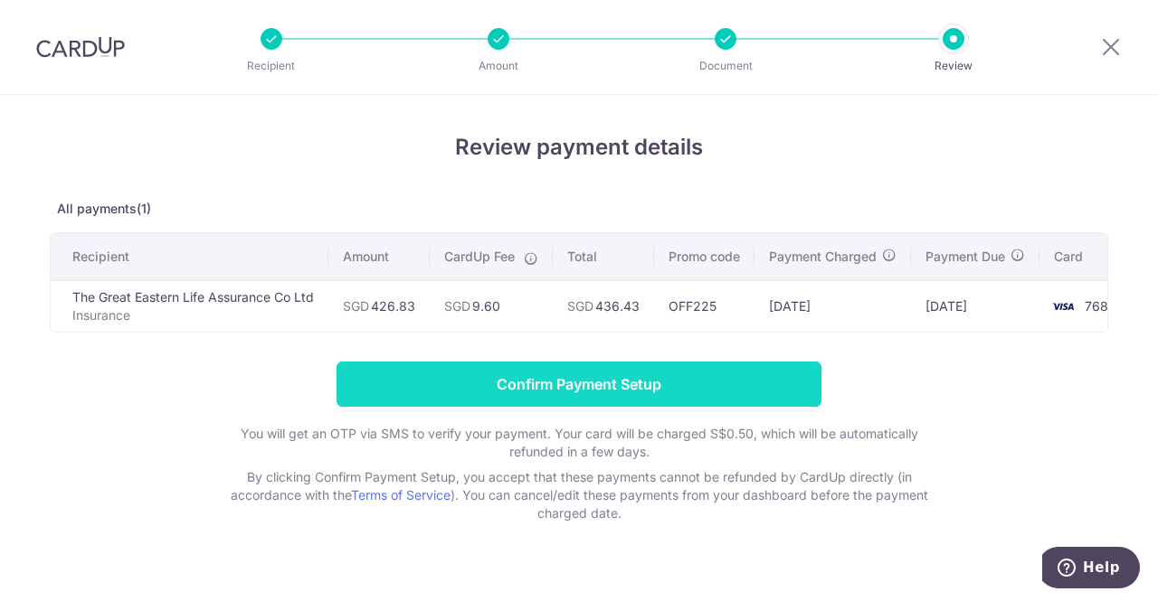
click at [740, 381] on input "Confirm Payment Setup" at bounding box center [578, 384] width 485 height 45
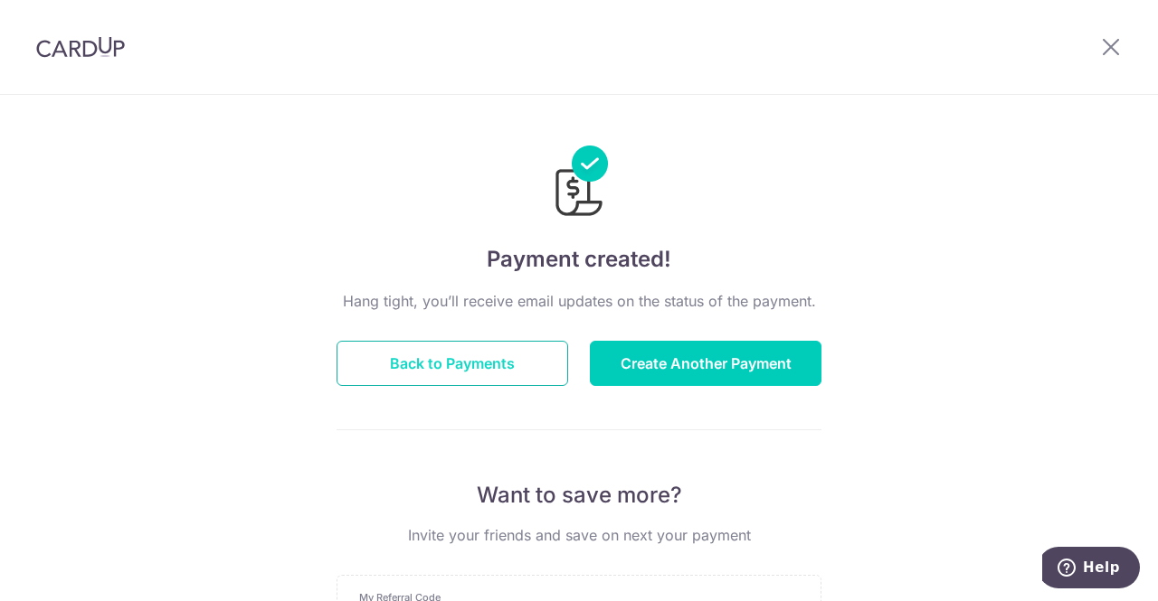
click at [528, 372] on button "Back to Payments" at bounding box center [452, 363] width 232 height 45
click at [494, 357] on button "Back to Payments" at bounding box center [452, 363] width 232 height 45
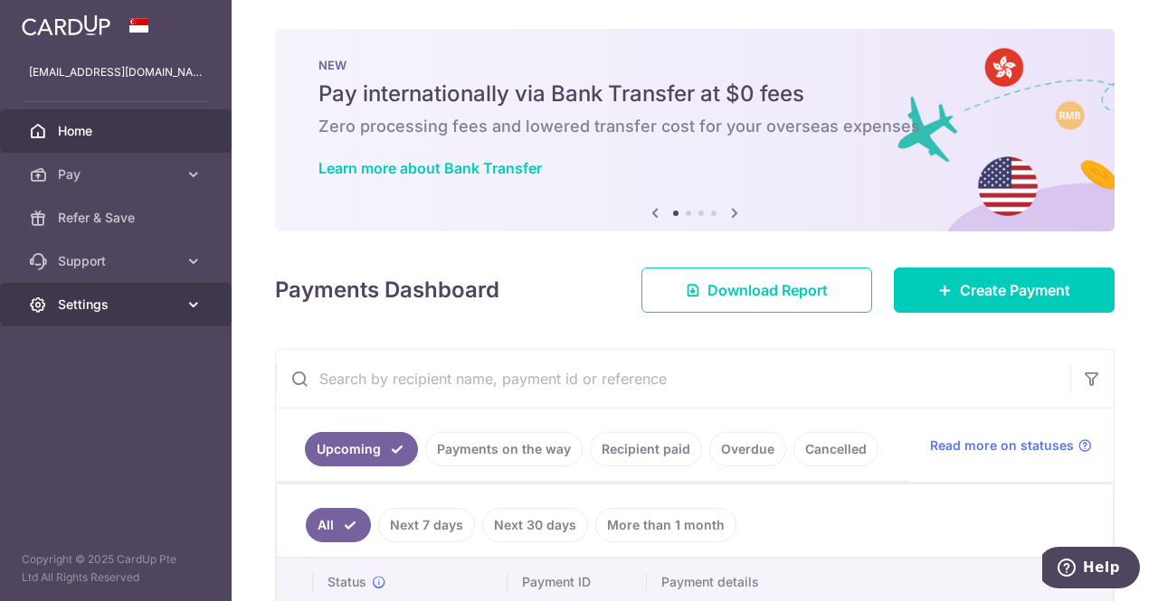
click at [148, 311] on span "Settings" at bounding box center [117, 305] width 119 height 18
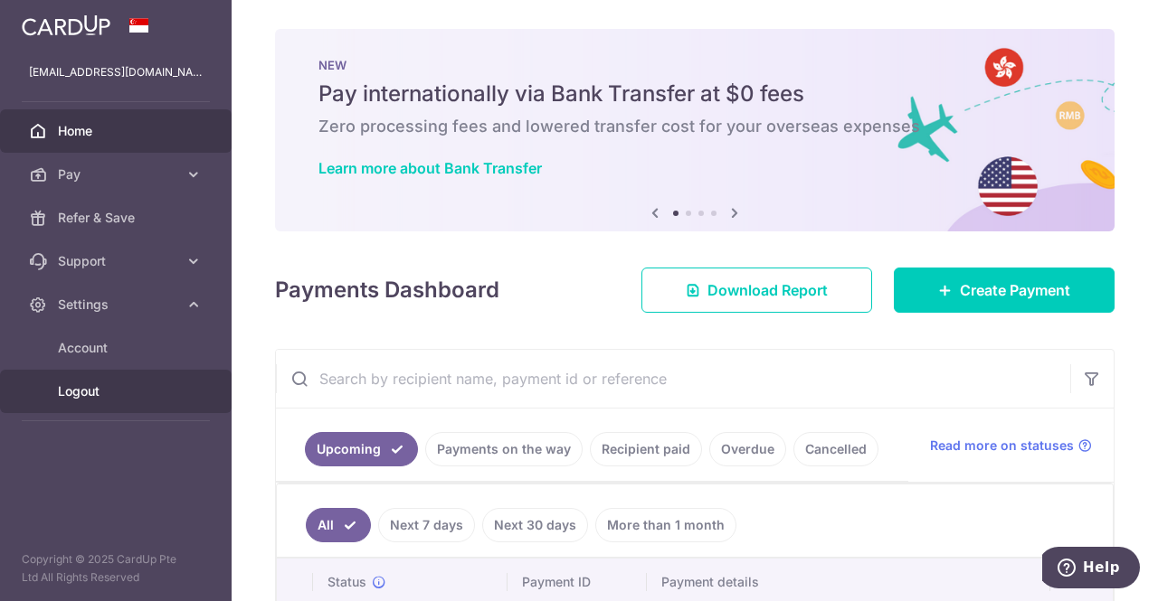
click at [131, 399] on span "Logout" at bounding box center [117, 392] width 119 height 18
